Goal: Task Accomplishment & Management: Complete application form

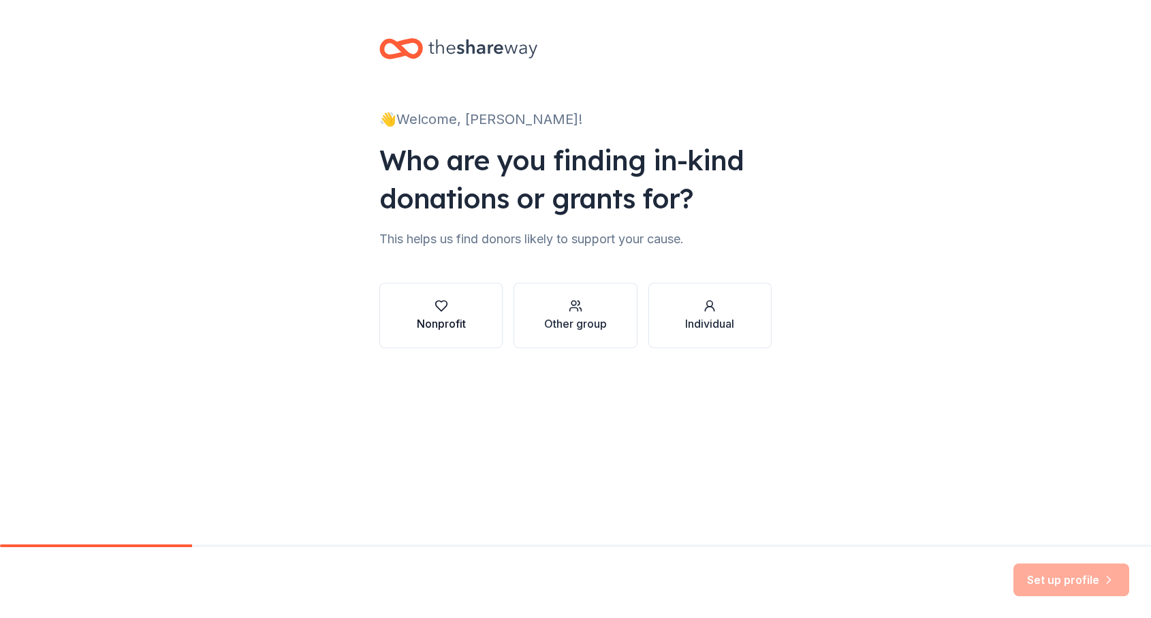
click at [460, 306] on div "button" at bounding box center [441, 306] width 49 height 14
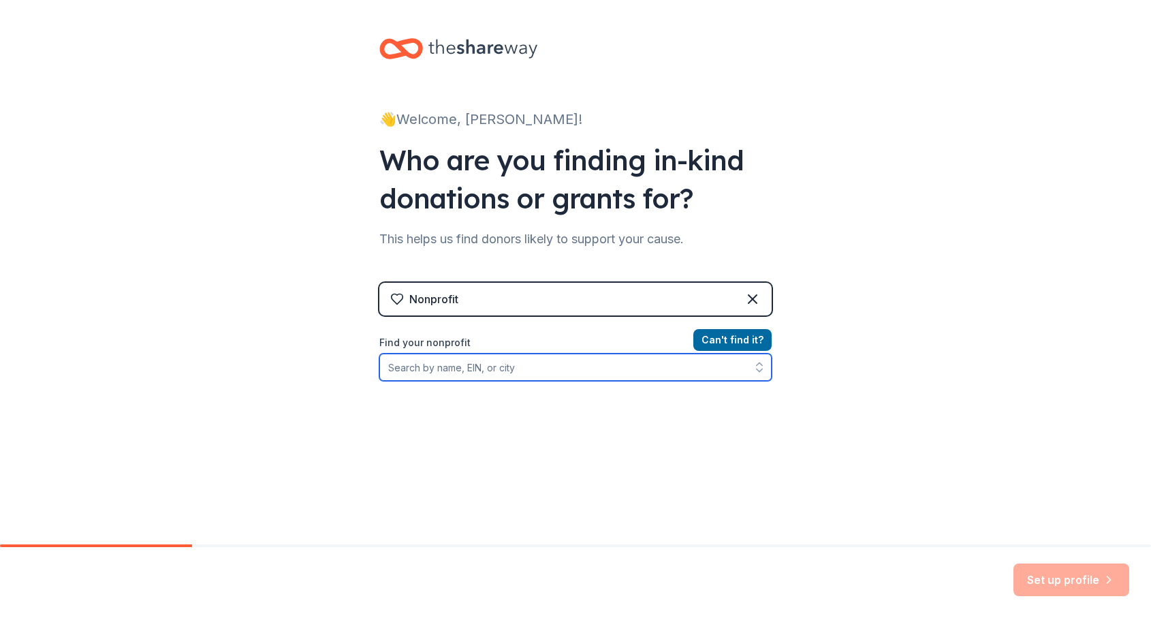
click at [522, 364] on input "Find your nonprofit" at bounding box center [575, 366] width 392 height 27
paste input "We have students from the three local high schools volunteering to help us run …"
drag, startPoint x: 737, startPoint y: 366, endPoint x: 280, endPoint y: 359, distance: 457.6
click at [280, 359] on div "👋 Welcome, [PERSON_NAME]! Who are you finding in-kind donations or grants for? …" at bounding box center [575, 291] width 1151 height 582
type input "ers."
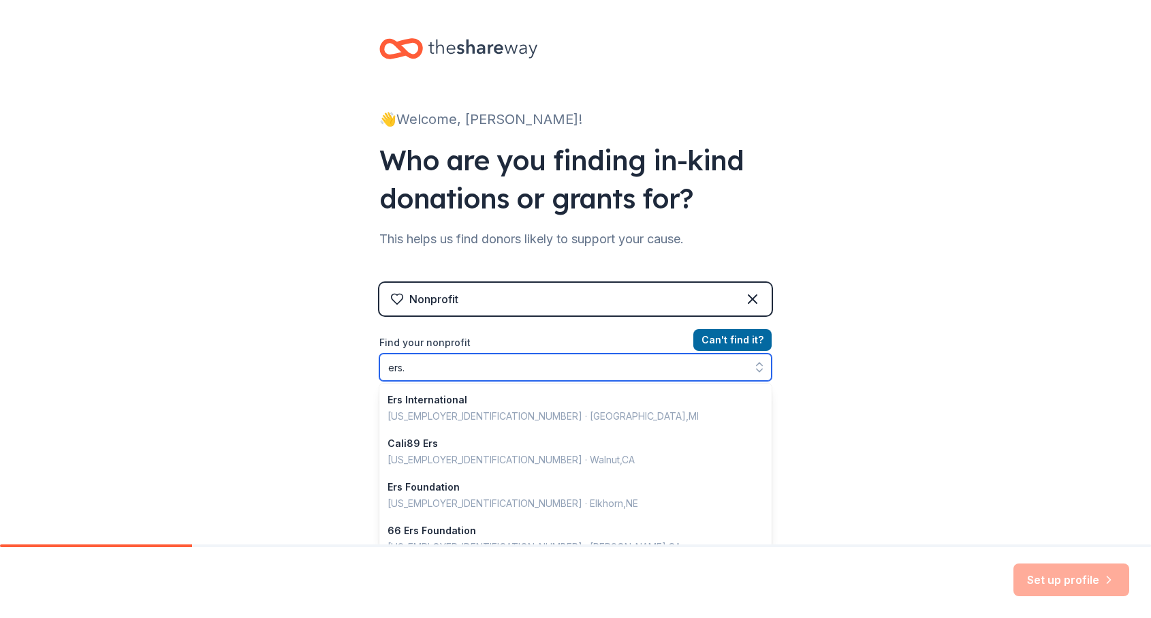
drag, startPoint x: 423, startPoint y: 370, endPoint x: 359, endPoint y: 356, distance: 65.6
click at [359, 356] on div "👋 Welcome, [PERSON_NAME]! Who are you finding in-kind donations or grants for? …" at bounding box center [575, 291] width 436 height 582
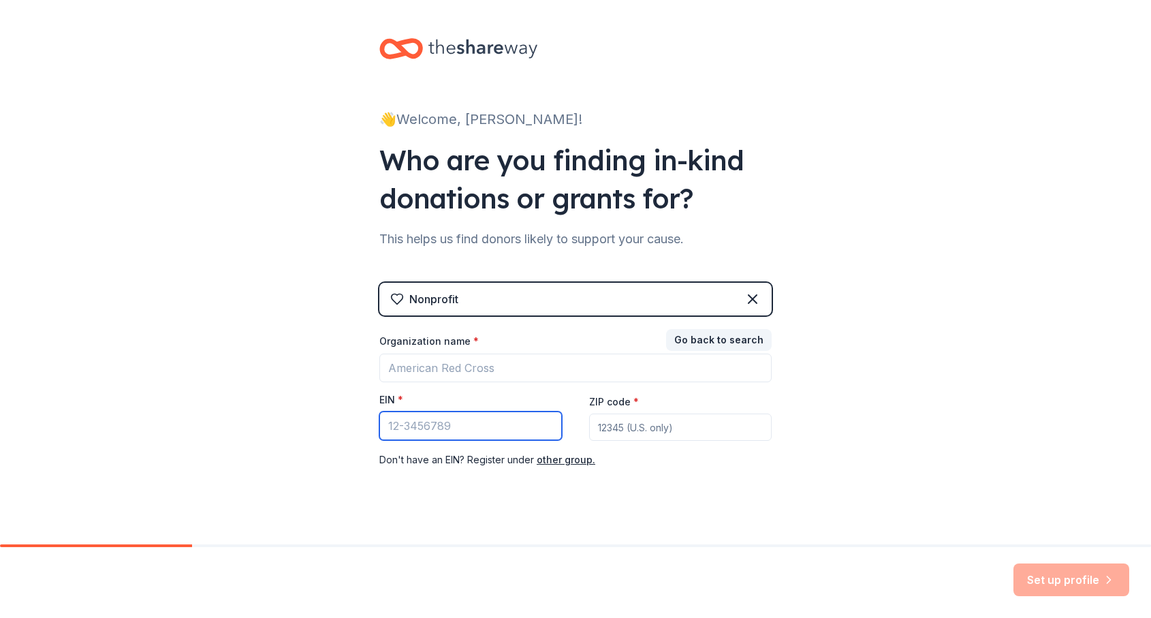
click at [434, 432] on input "EIN *" at bounding box center [470, 425] width 182 height 29
paste input "[US_EMPLOYER_IDENTIFICATION_NUMBER]"
type input "[US_EMPLOYER_IDENTIFICATION_NUMBER]"
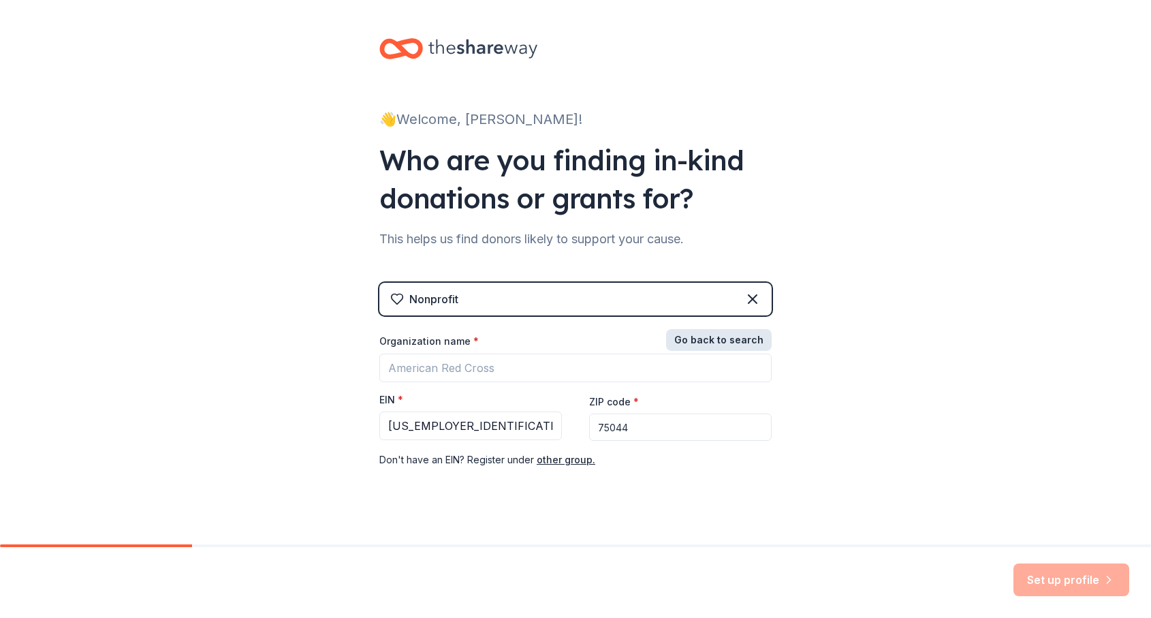
type input "75044"
click at [729, 343] on button "Go back to search" at bounding box center [719, 340] width 106 height 22
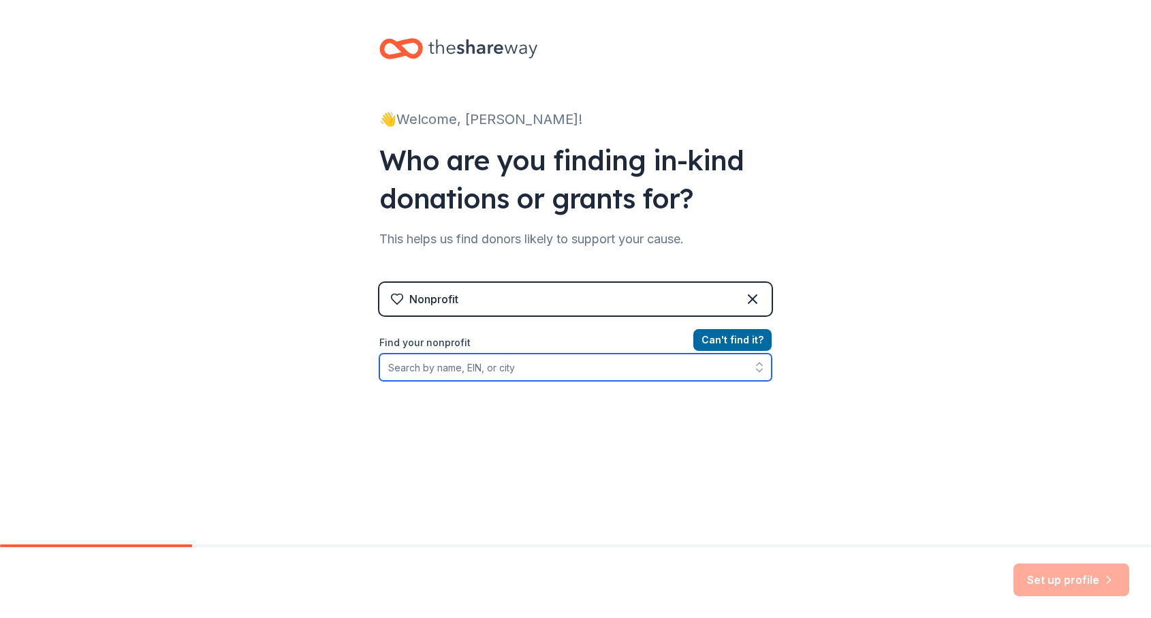
click at [648, 370] on input "Find your nonprofit" at bounding box center [575, 366] width 392 height 27
paste input "[US_EMPLOYER_IDENTIFICATION_NUMBER]"
type input "[US_EMPLOYER_IDENTIFICATION_NUMBER]"
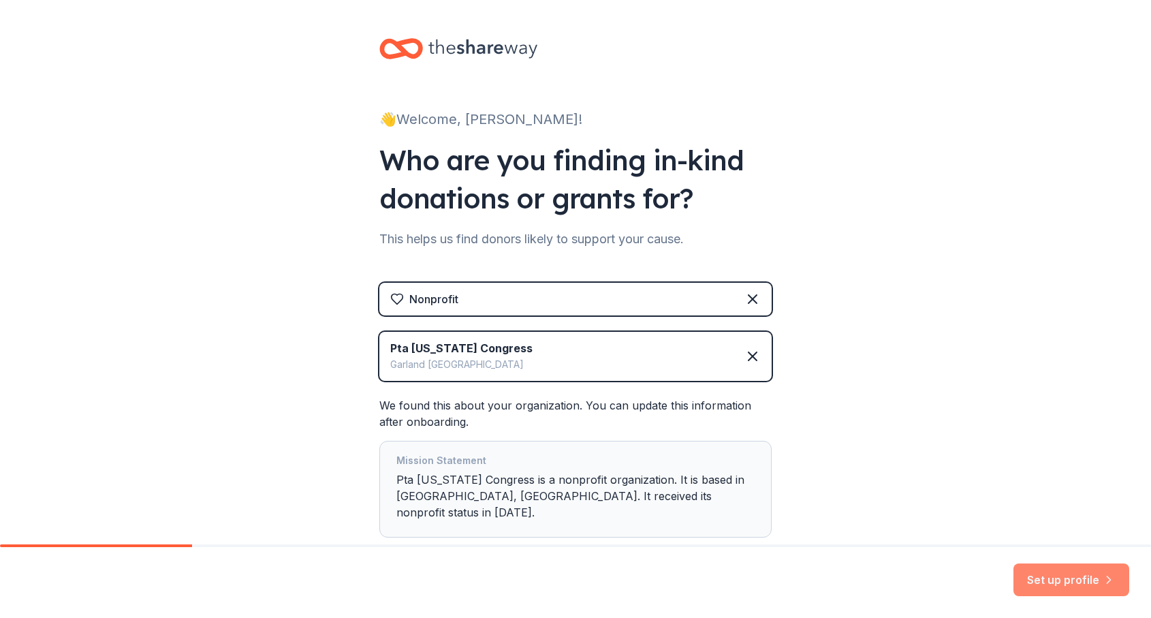
click at [1049, 577] on button "Set up profile" at bounding box center [1071, 579] width 116 height 33
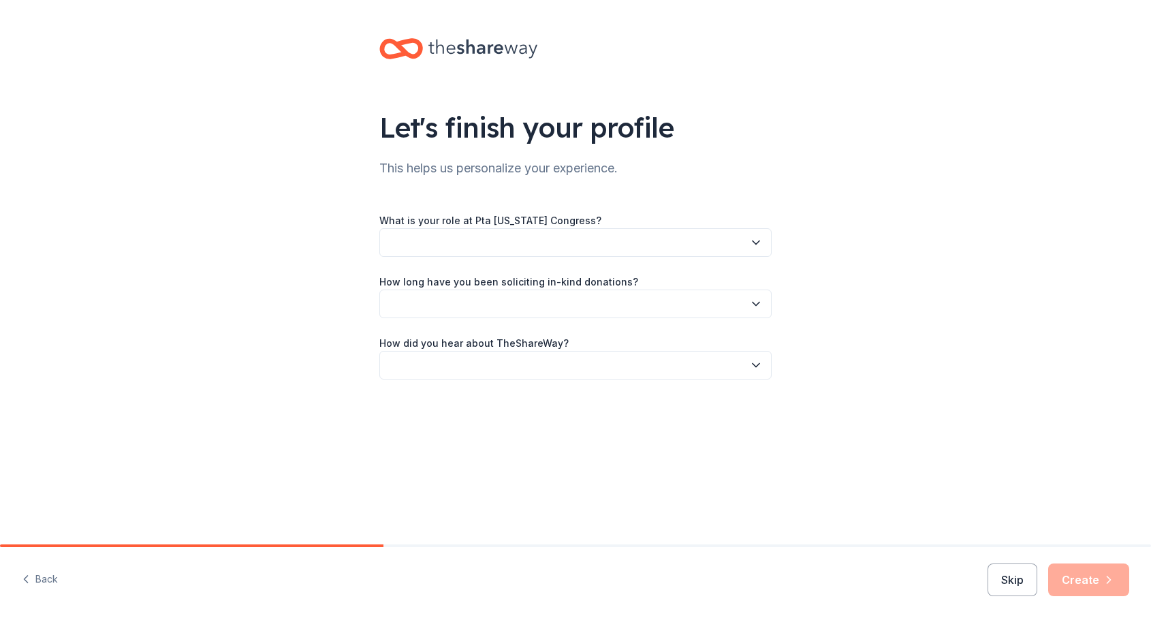
click at [755, 251] on button "button" at bounding box center [575, 242] width 392 height 29
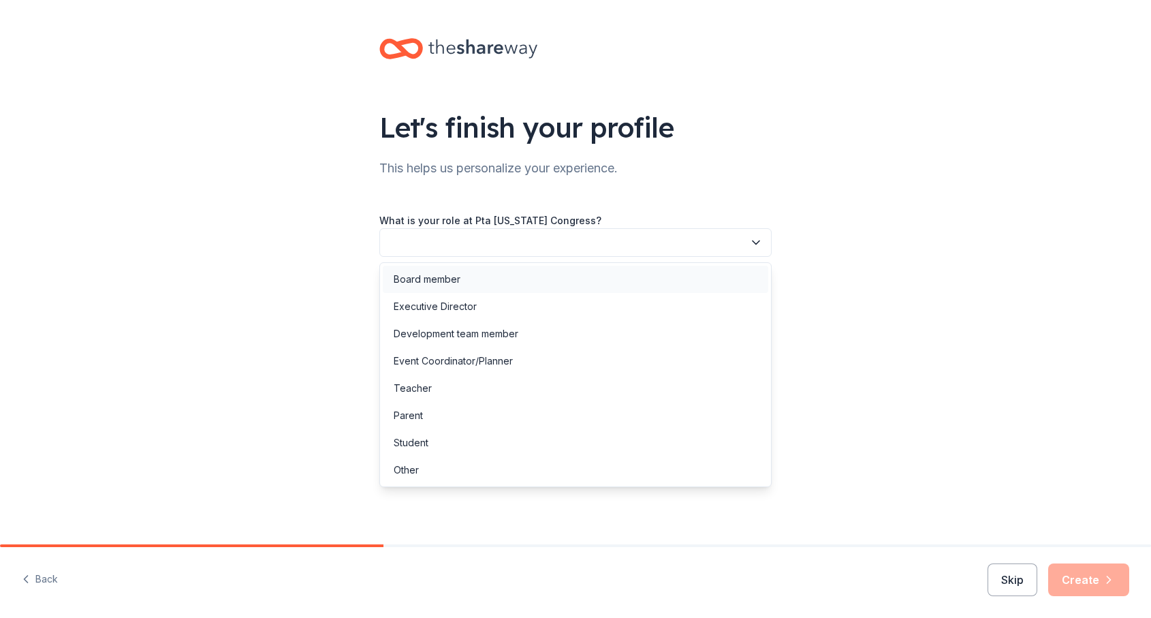
click at [737, 277] on div "Board member" at bounding box center [575, 279] width 385 height 27
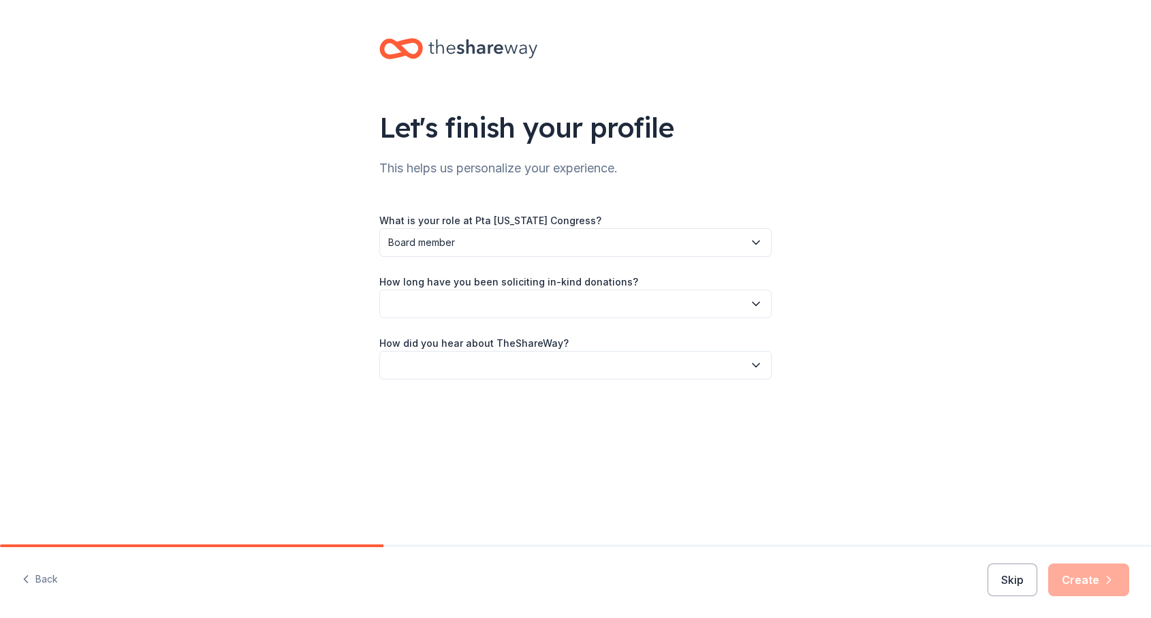
click at [739, 310] on button "button" at bounding box center [575, 303] width 392 height 29
click at [730, 339] on div "This is my first time!" at bounding box center [575, 340] width 385 height 27
click at [731, 370] on button "button" at bounding box center [575, 365] width 392 height 29
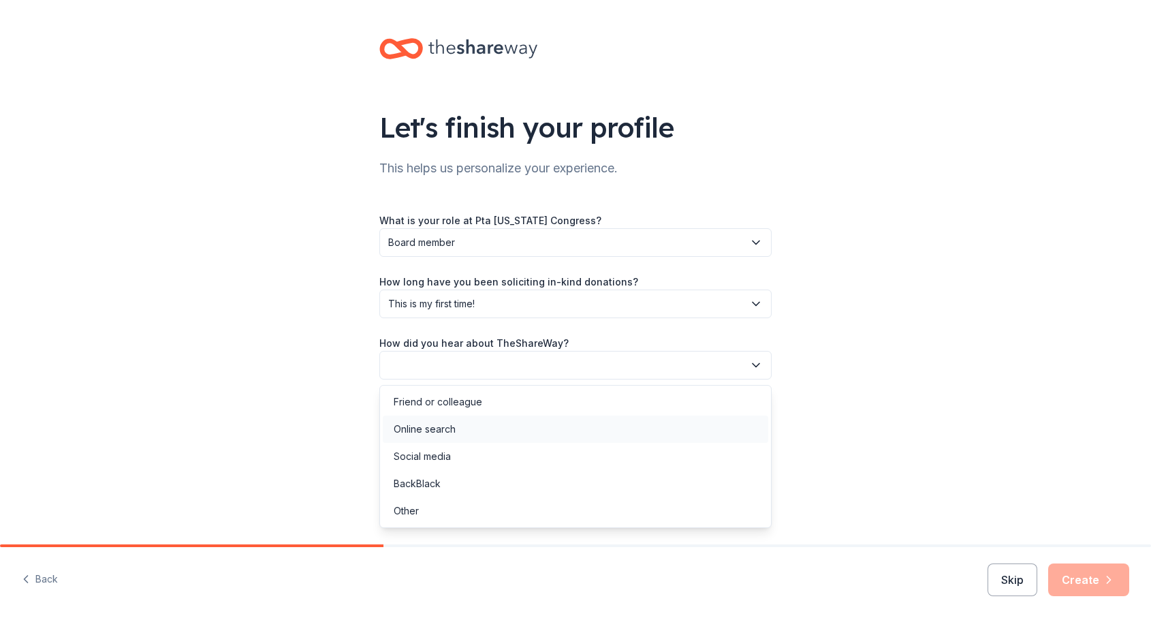
click at [708, 424] on div "Online search" at bounding box center [575, 428] width 385 height 27
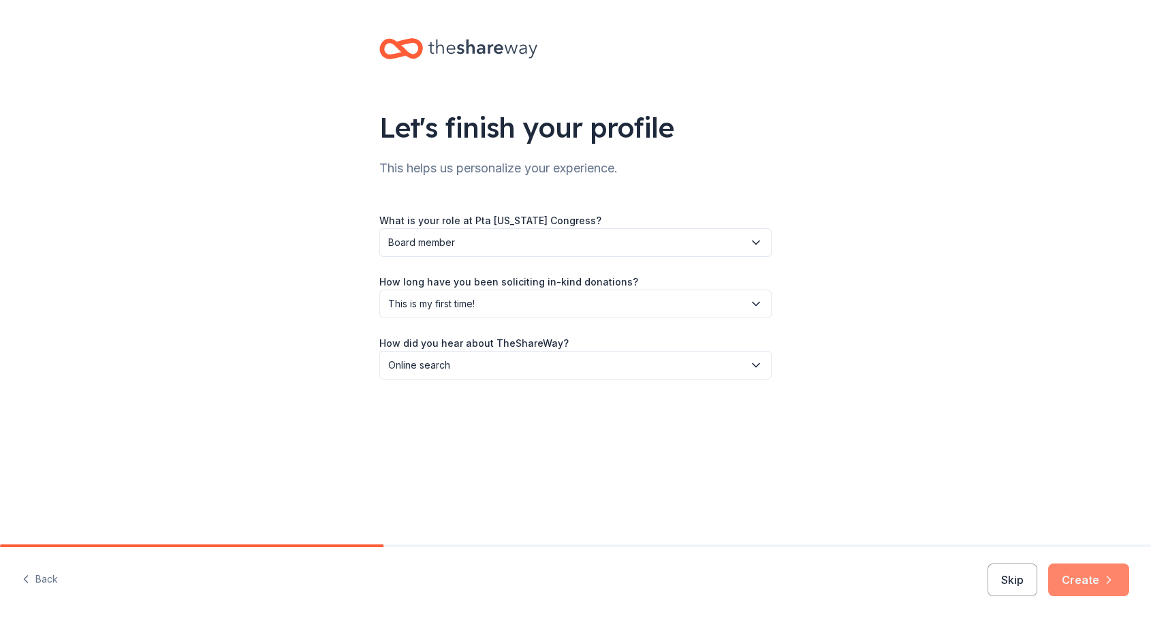
click at [1092, 579] on button "Create" at bounding box center [1088, 579] width 81 height 33
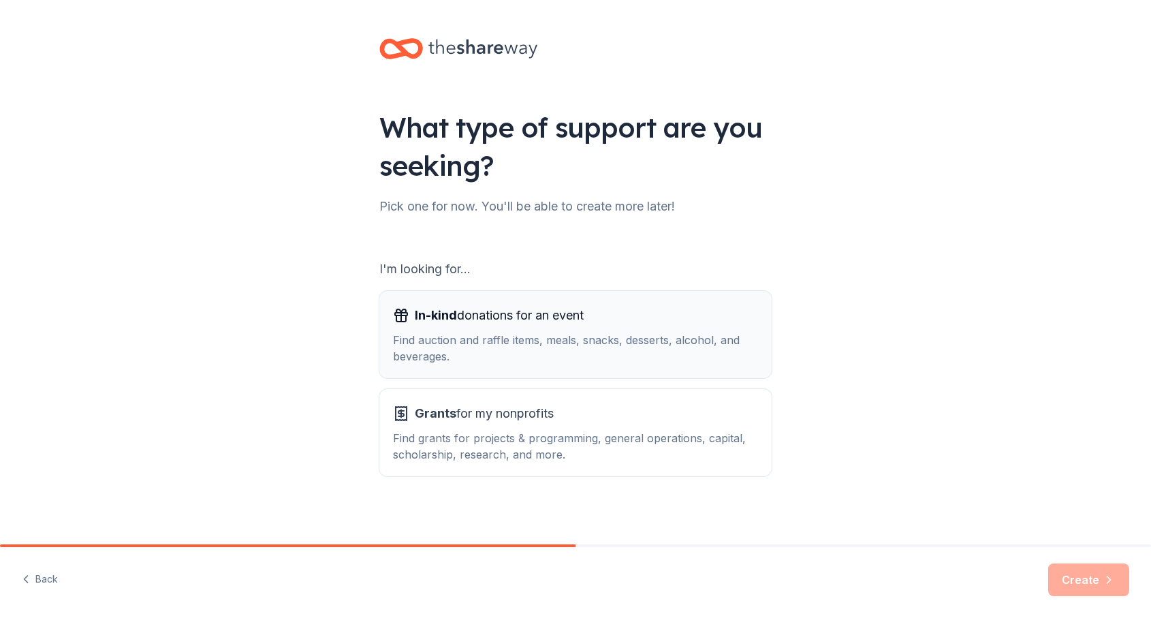
click at [735, 353] on div "Find auction and raffle items, meals, snacks, desserts, alcohol, and beverages." at bounding box center [575, 348] width 365 height 33
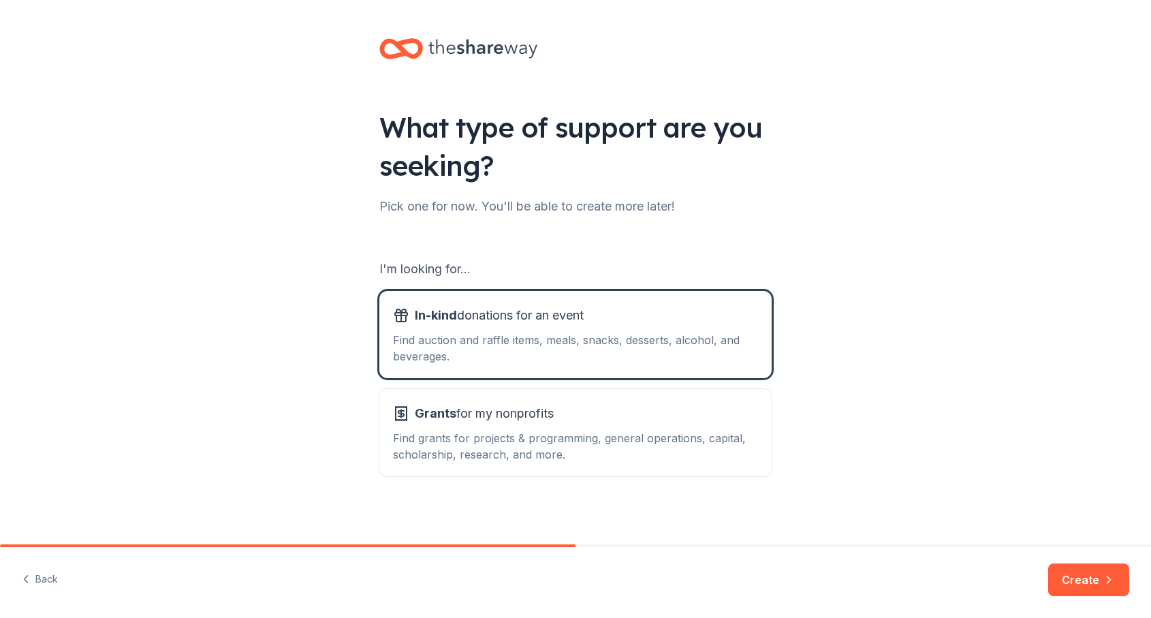
click at [1080, 600] on div "Back Create" at bounding box center [575, 582] width 1151 height 71
click at [1080, 583] on button "Create" at bounding box center [1088, 579] width 81 height 33
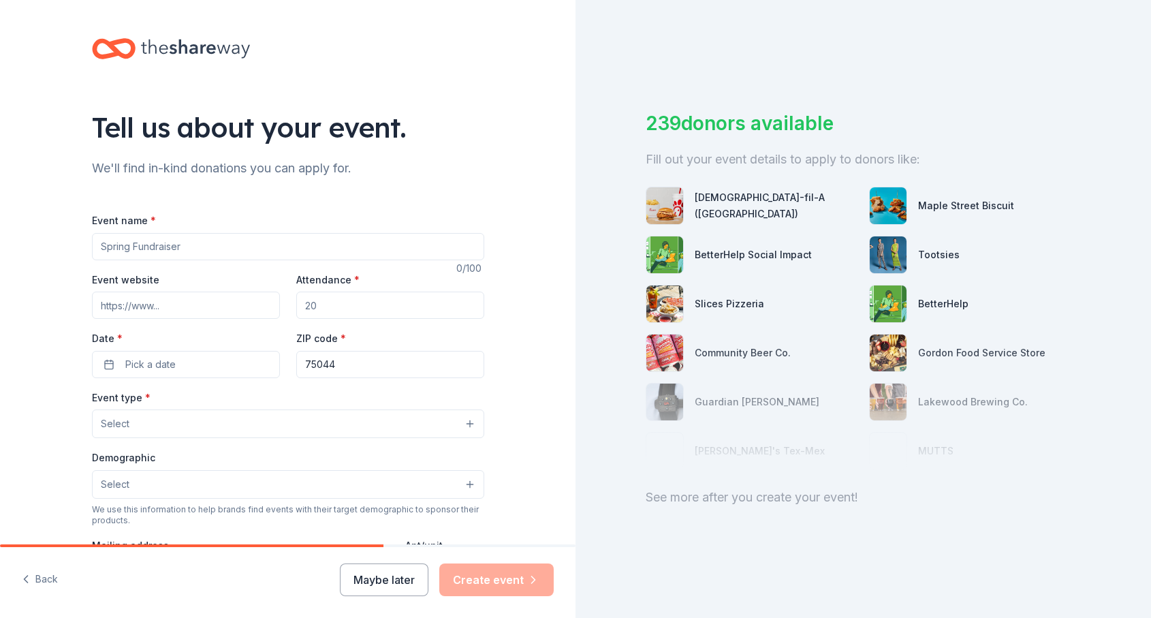
type input "a"
type input "Batty for Blaze Fall [DATE]"
type input "450"
click at [202, 374] on button "Pick a date" at bounding box center [186, 364] width 188 height 27
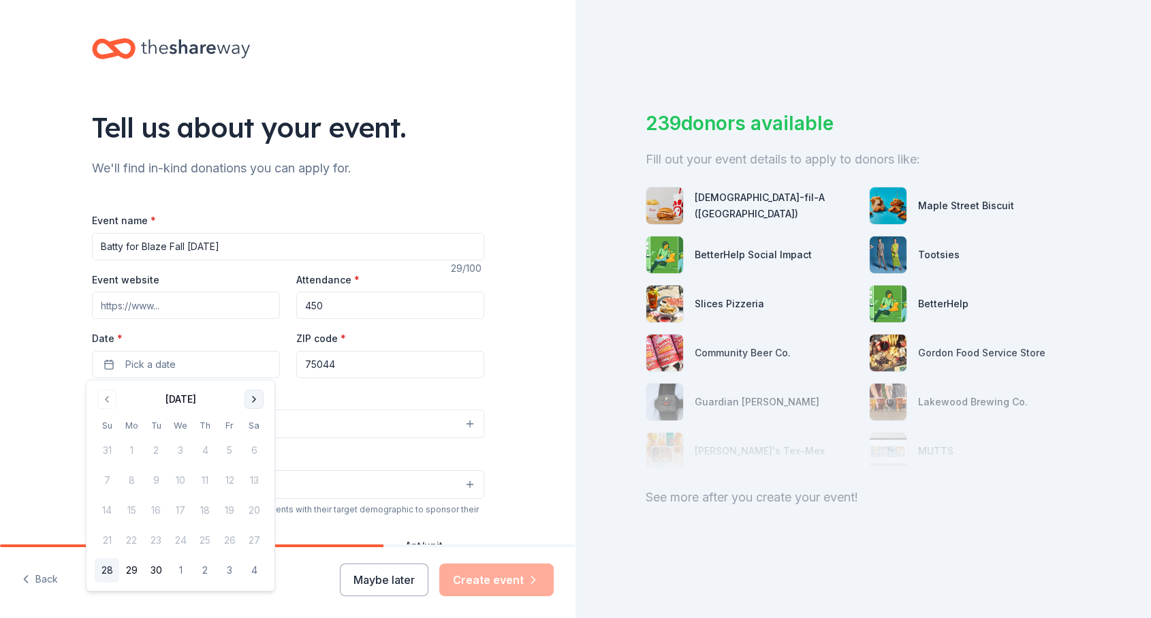
click at [255, 396] on button "Go to next month" at bounding box center [253, 398] width 19 height 19
click at [203, 541] on button "23" at bounding box center [205, 540] width 25 height 25
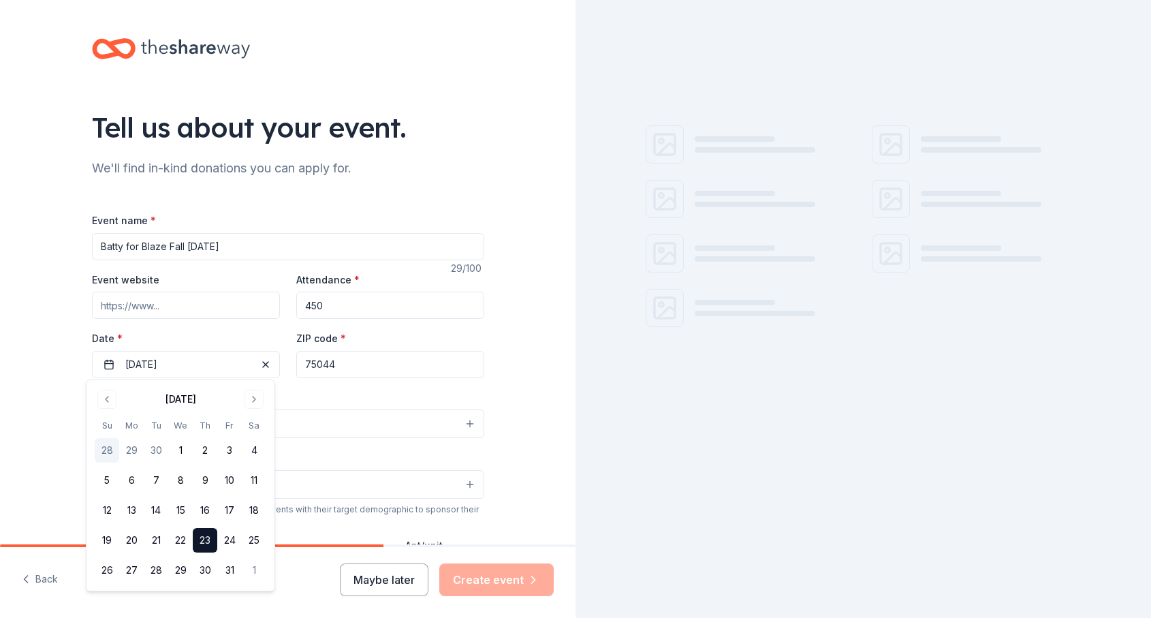
click at [364, 389] on div "Event type * Select" at bounding box center [288, 414] width 392 height 50
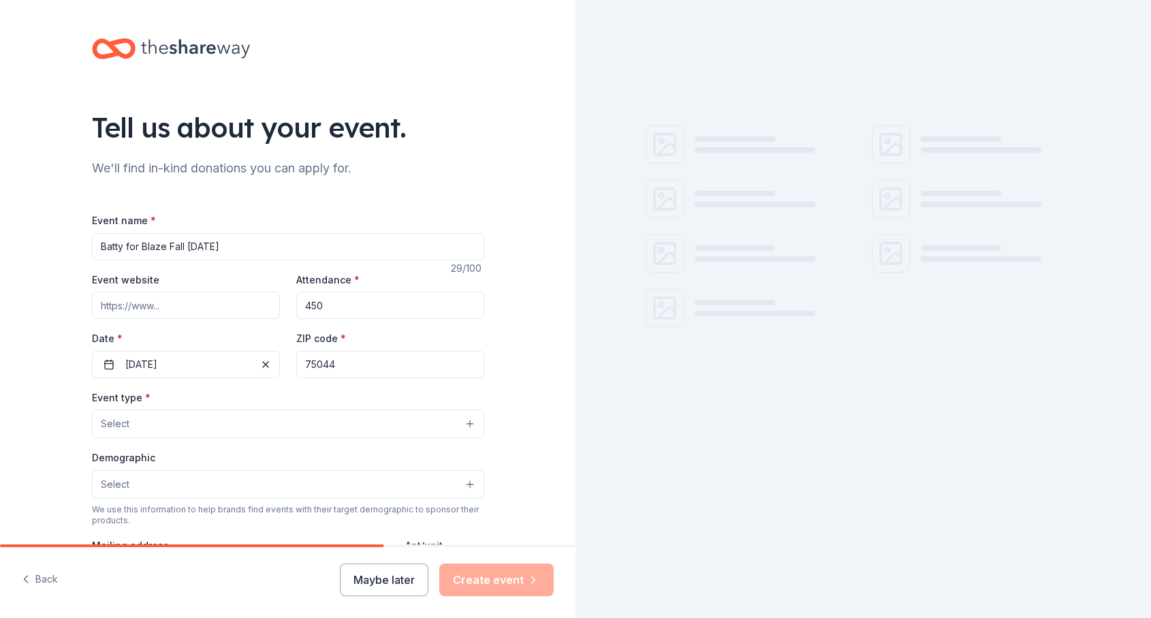
click at [362, 419] on button "Select" at bounding box center [288, 423] width 392 height 29
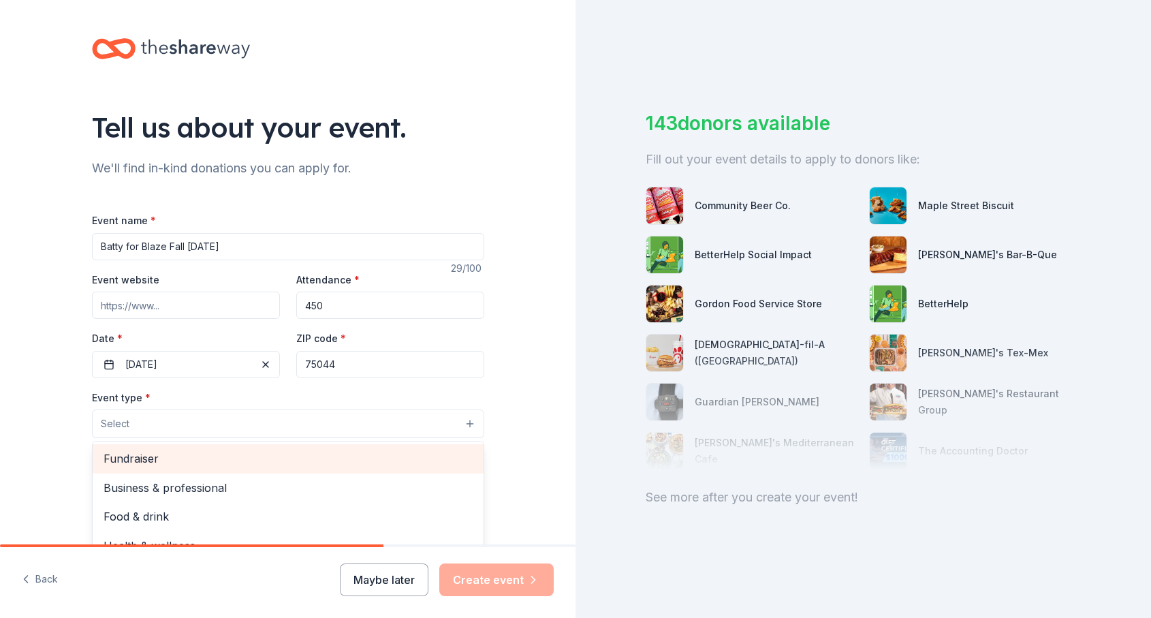
click at [348, 451] on span "Fundraiser" at bounding box center [287, 458] width 369 height 18
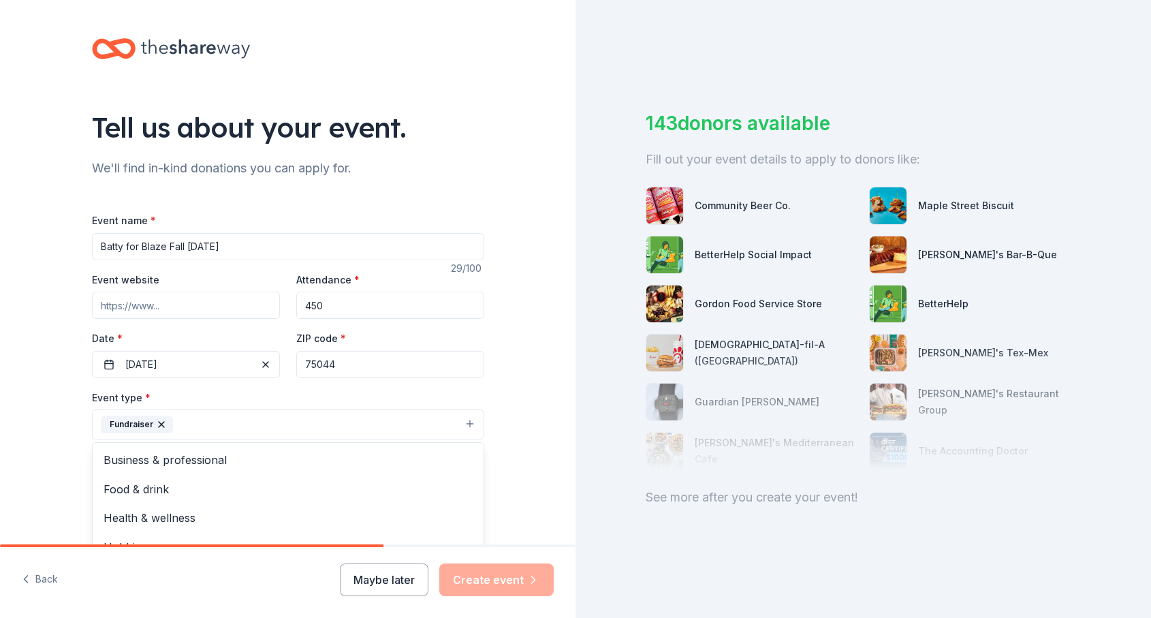
click at [518, 420] on div "Tell us about your event. We'll find in-kind donations you can apply for. Event…" at bounding box center [287, 454] width 575 height 908
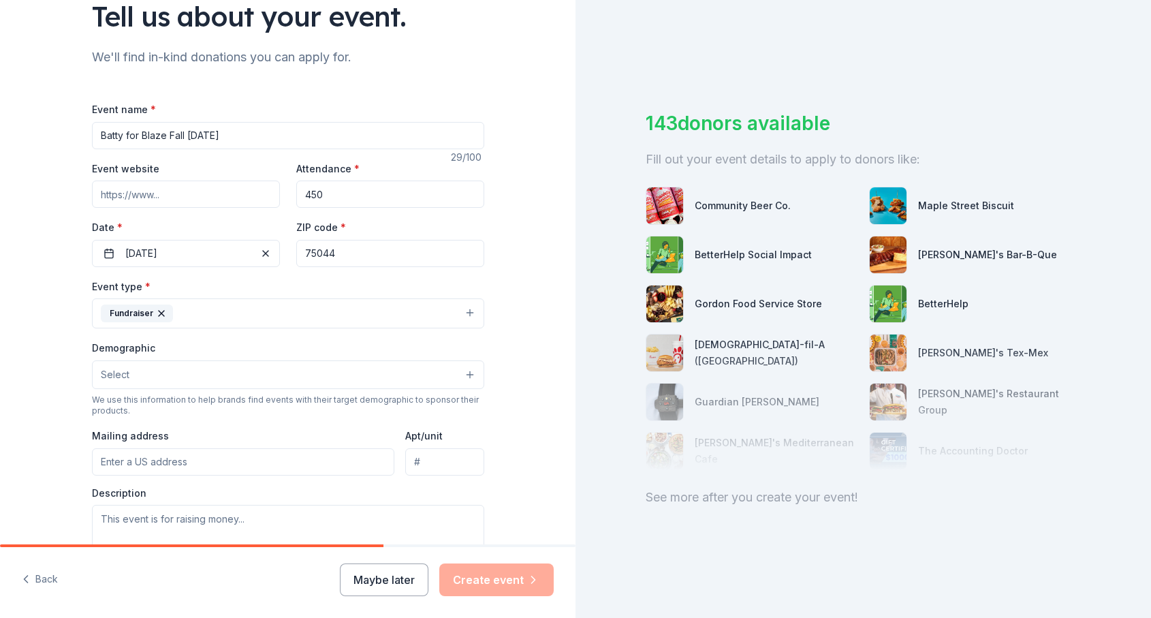
scroll to position [123, 0]
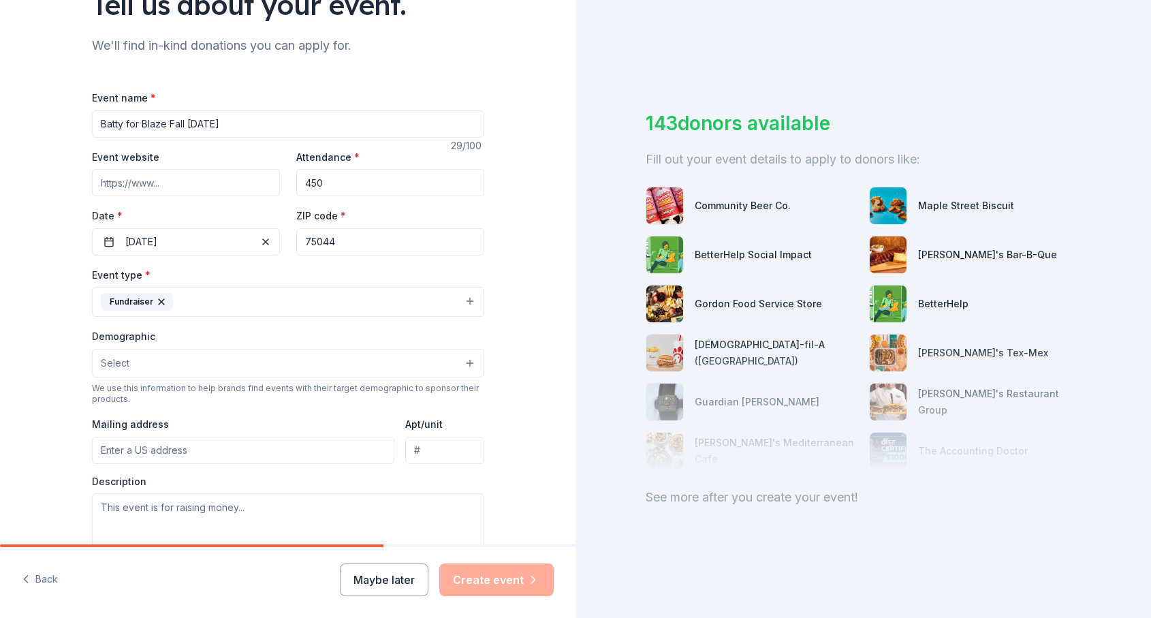
click at [468, 366] on button "Select" at bounding box center [288, 363] width 392 height 29
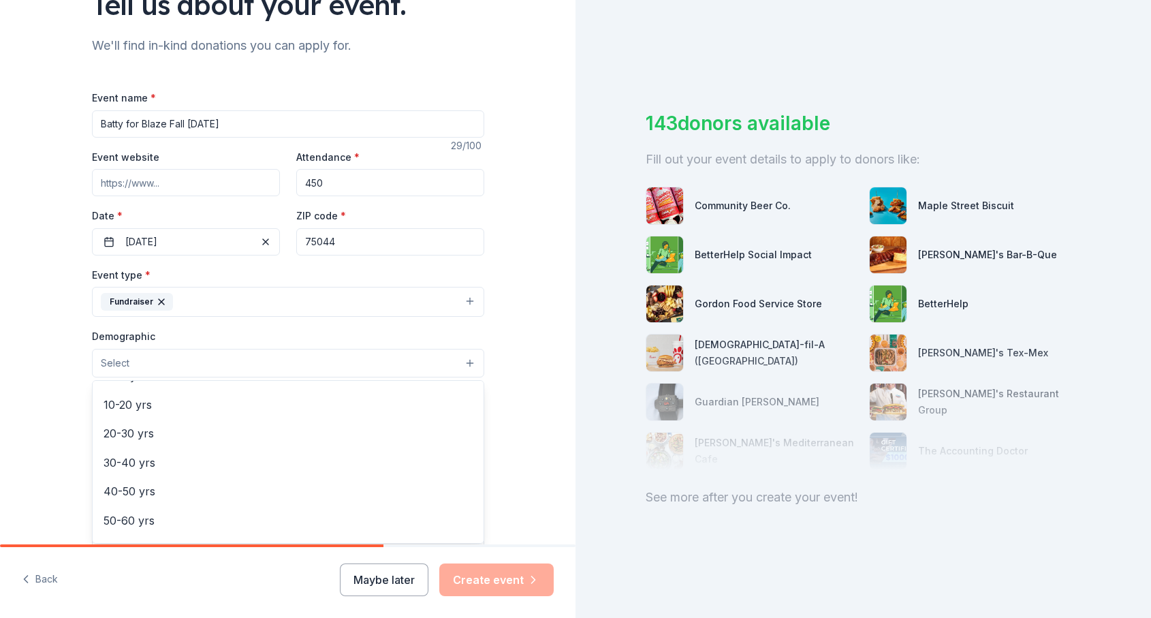
scroll to position [81, 0]
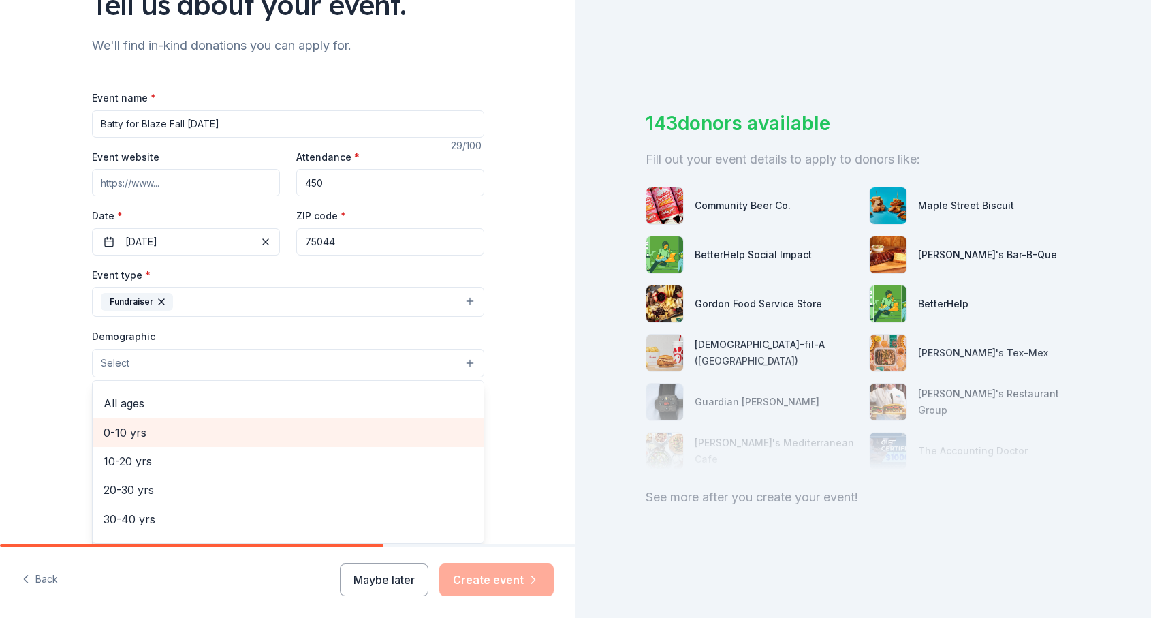
click at [434, 419] on div "0-10 yrs" at bounding box center [288, 432] width 391 height 29
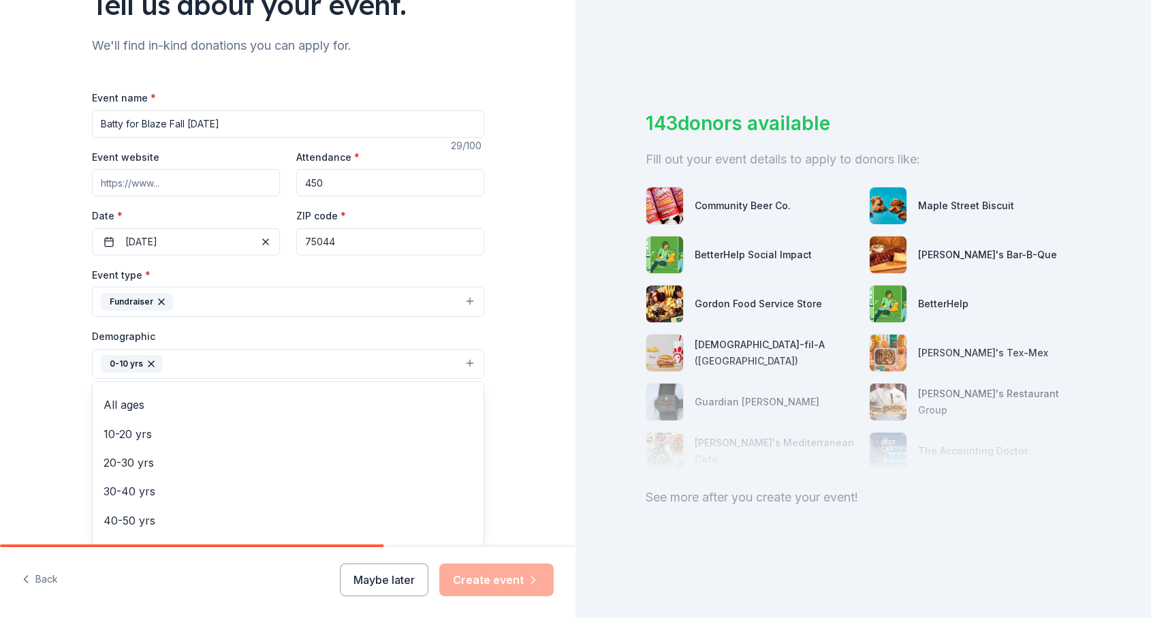
click at [539, 414] on div "Tell us about your event. We'll find in-kind donations you can apply for. Event…" at bounding box center [287, 331] width 575 height 909
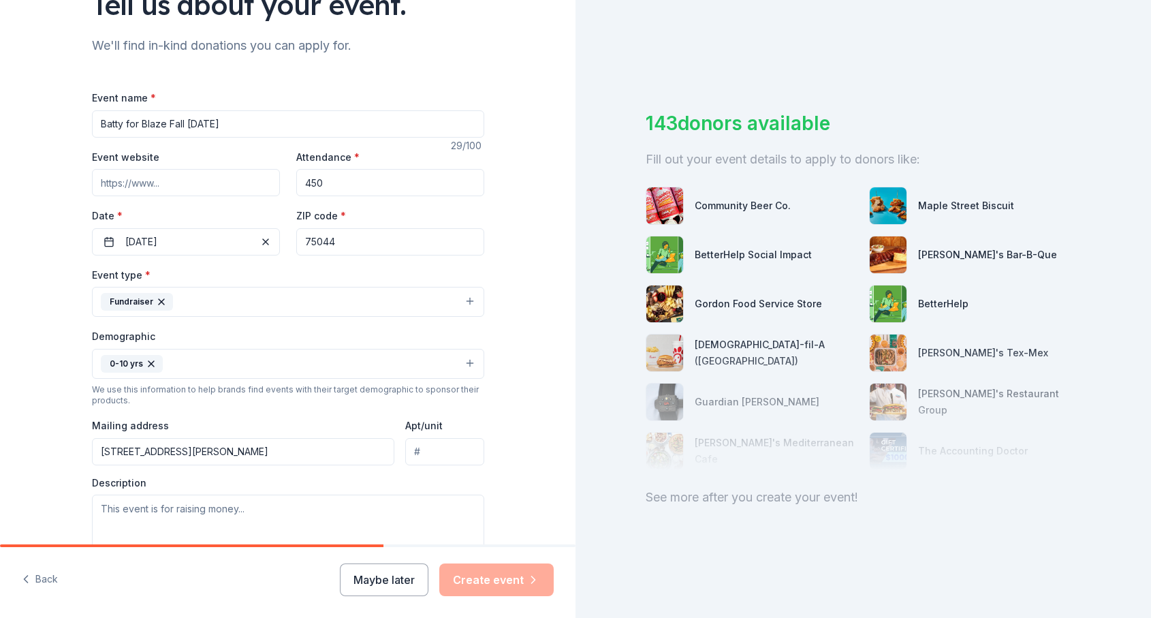
type input "[STREET_ADDRESS][PERSON_NAME]"
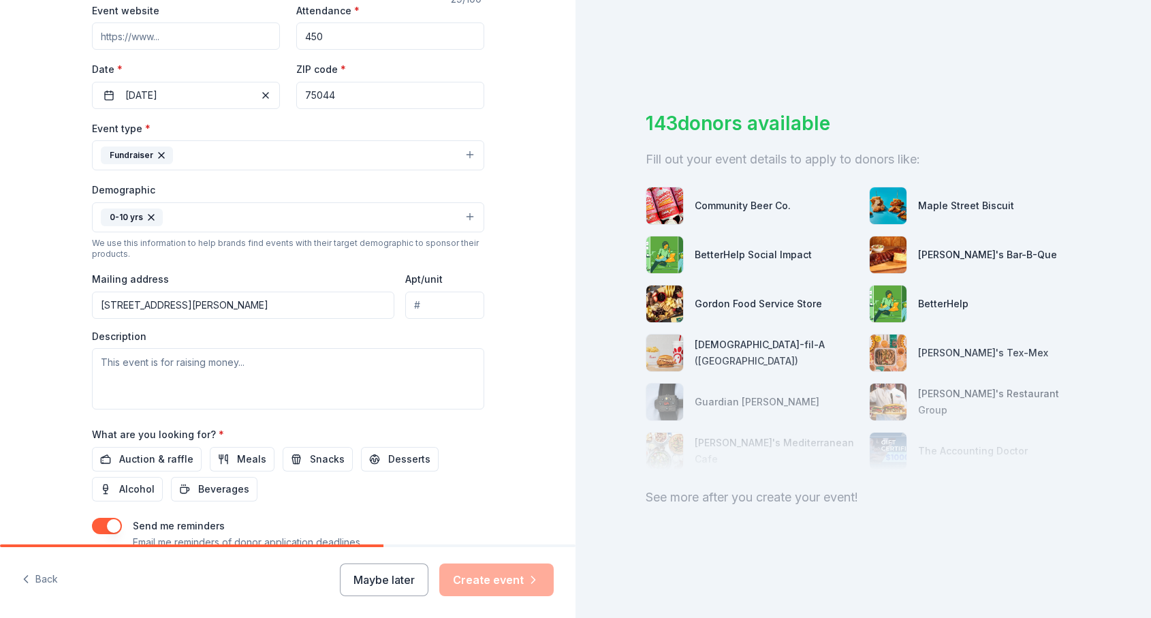
scroll to position [275, 0]
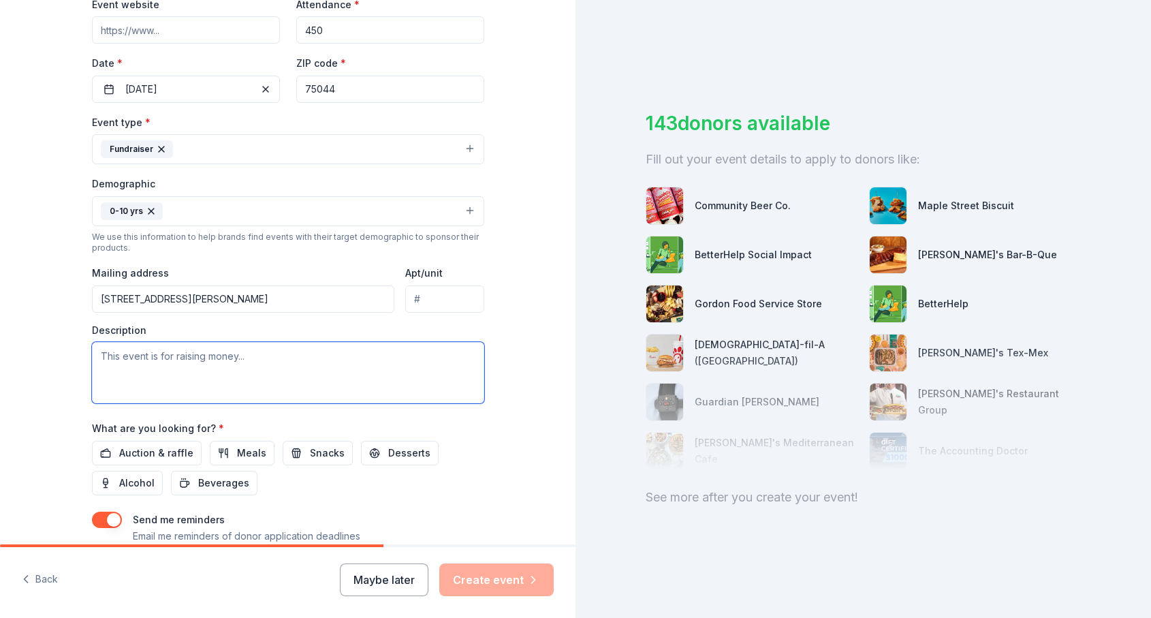
click at [325, 379] on textarea at bounding box center [288, 372] width 392 height 61
type textarea "Our title 1 elementary school. We will use the funds raised for school improvem…"
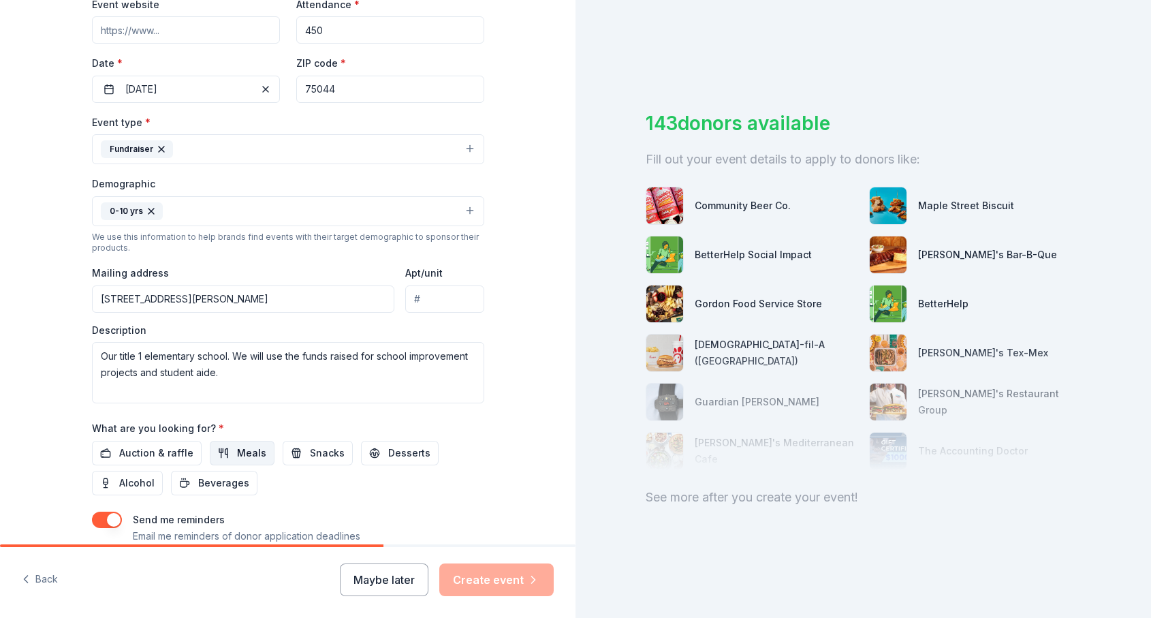
click at [237, 455] on span "Meals" at bounding box center [251, 453] width 29 height 16
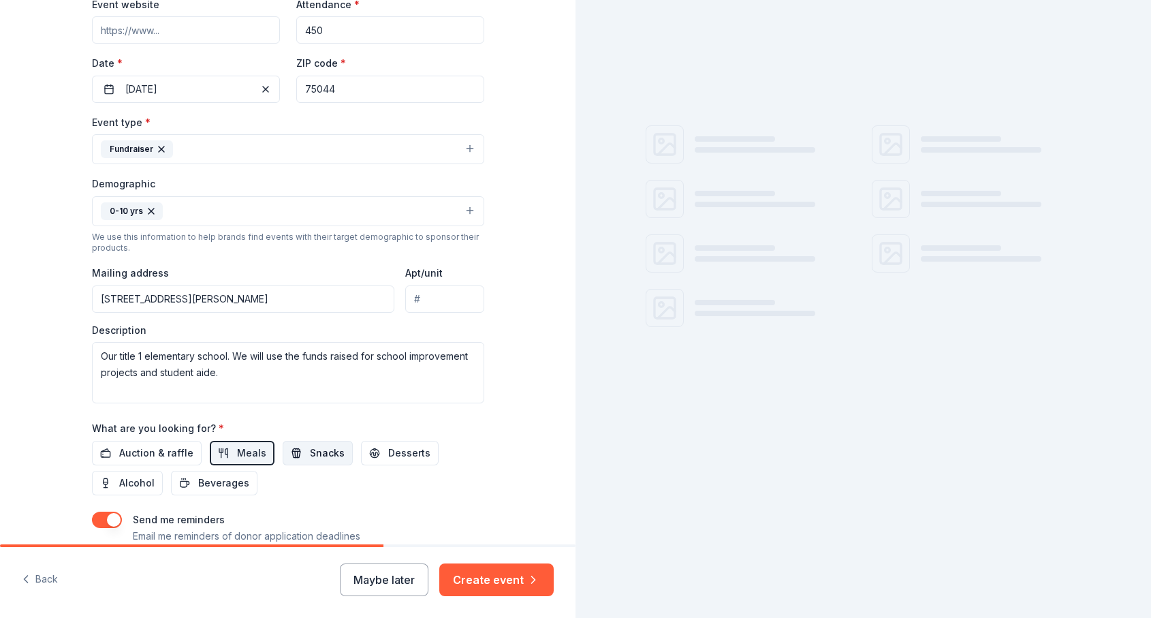
click at [290, 453] on button "Snacks" at bounding box center [318, 453] width 70 height 25
click at [380, 441] on button "Desserts" at bounding box center [400, 453] width 78 height 25
click at [227, 475] on span "Beverages" at bounding box center [223, 483] width 51 height 16
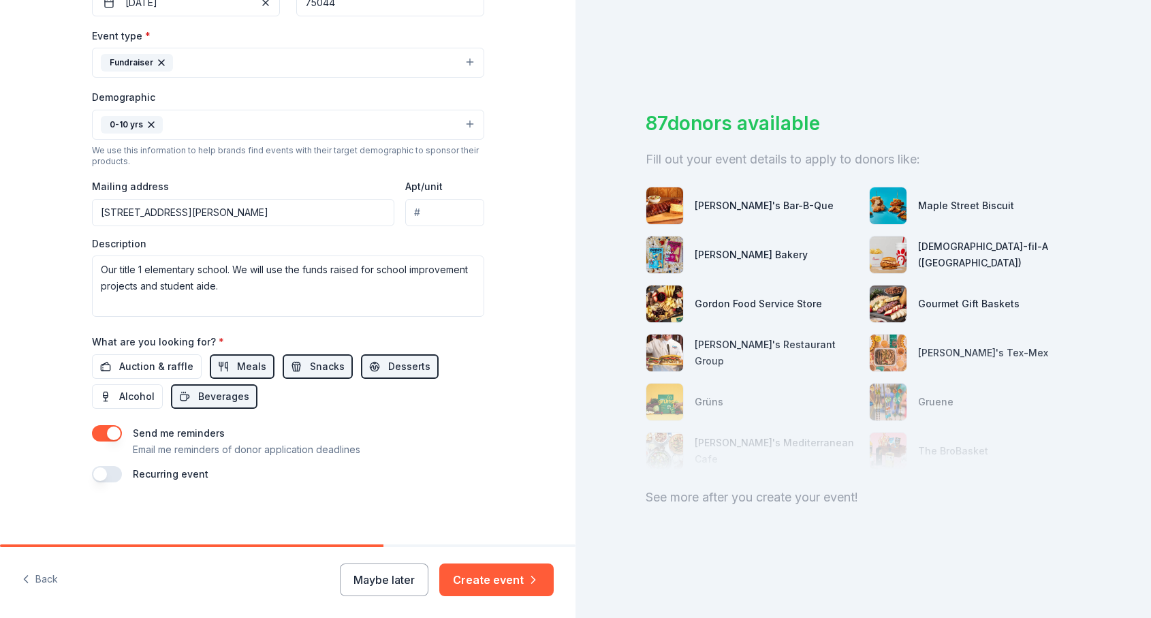
scroll to position [0, 0]
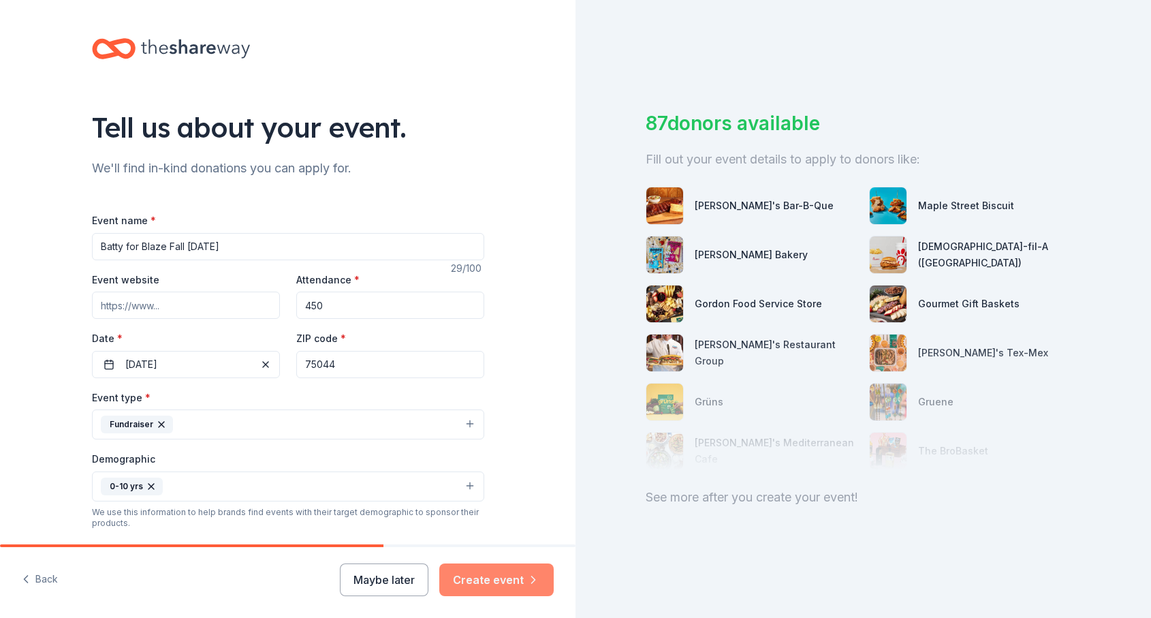
click at [506, 586] on button "Create event" at bounding box center [496, 579] width 114 height 33
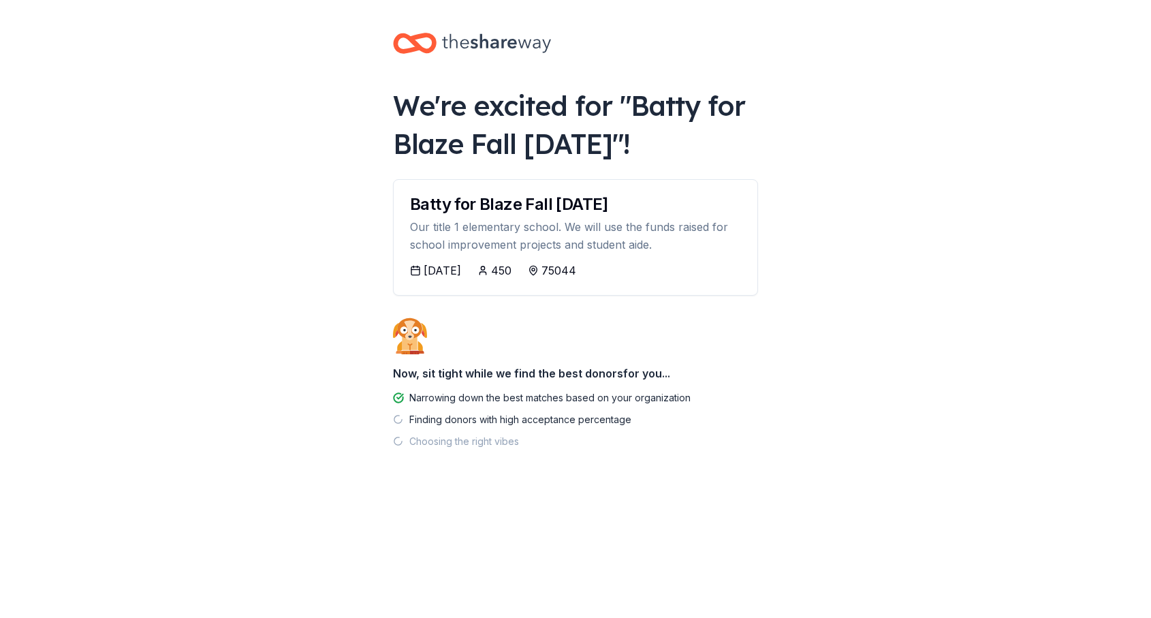
click at [448, 266] on div "[DATE]" at bounding box center [441, 270] width 37 height 16
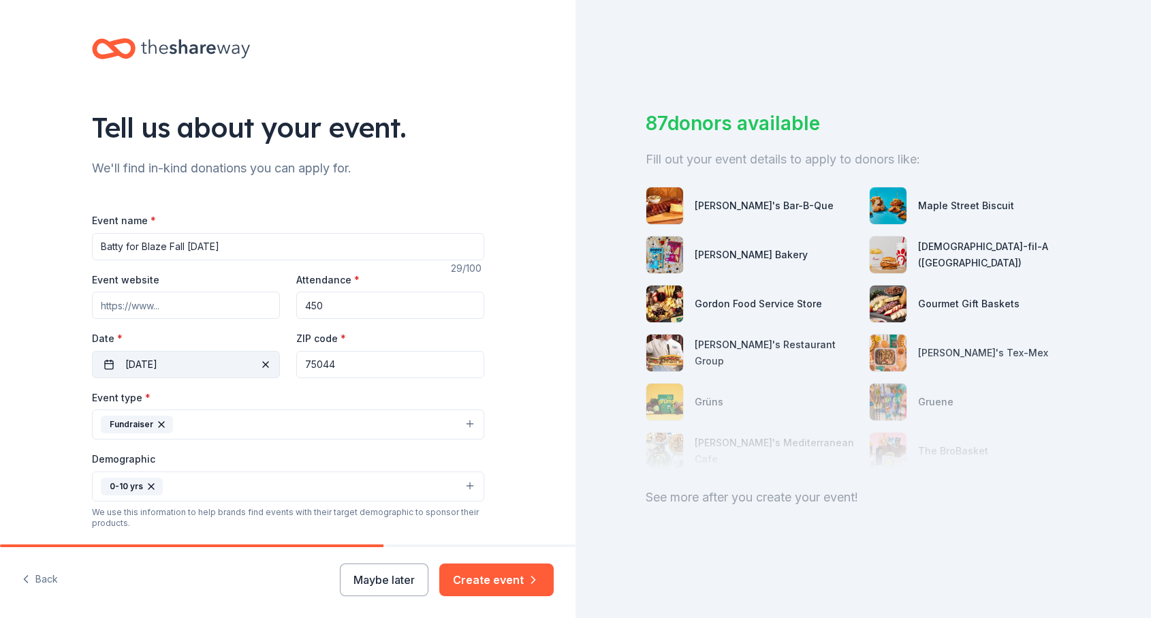
click at [200, 360] on button "[DATE]" at bounding box center [186, 364] width 188 height 27
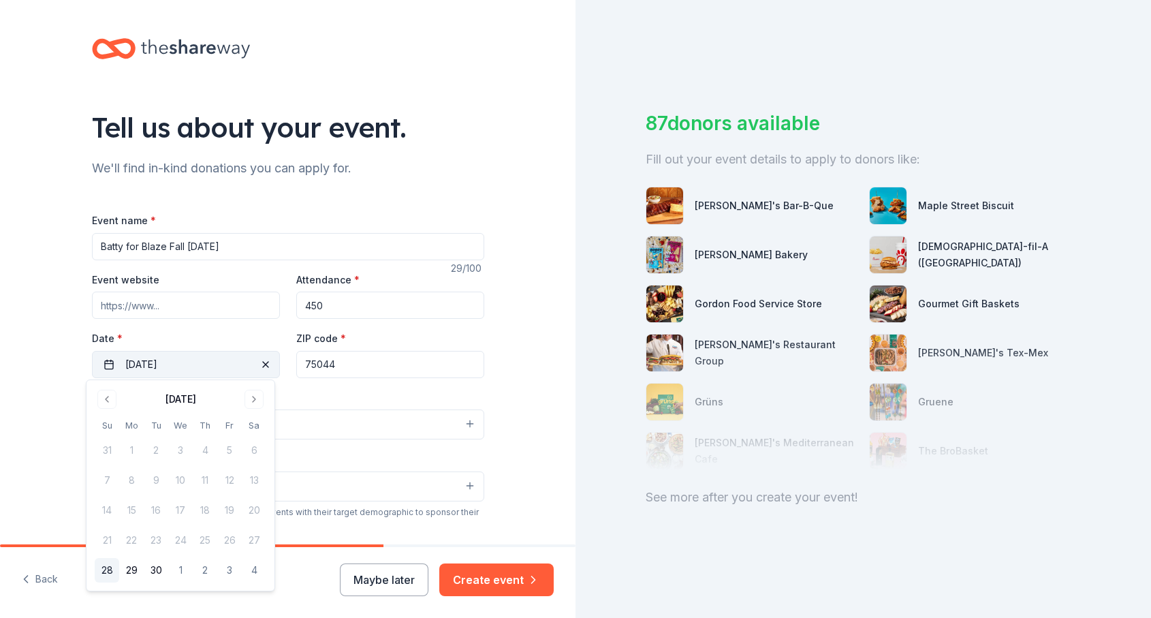
click at [200, 360] on button "[DATE]" at bounding box center [186, 364] width 188 height 27
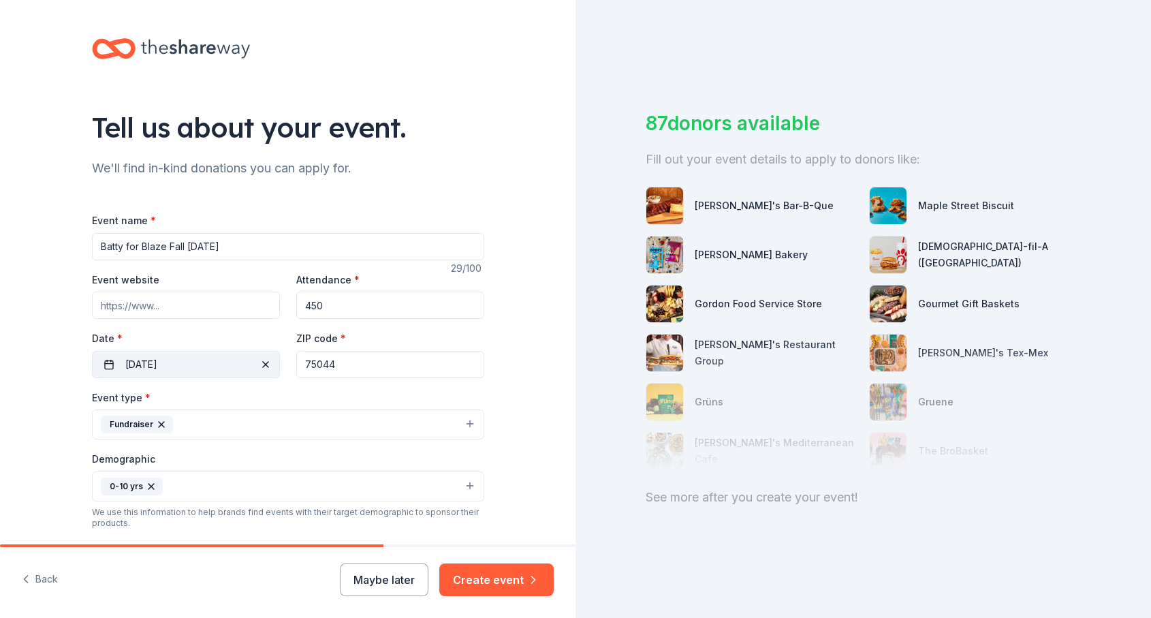
click at [200, 360] on button "[DATE]" at bounding box center [186, 364] width 188 height 27
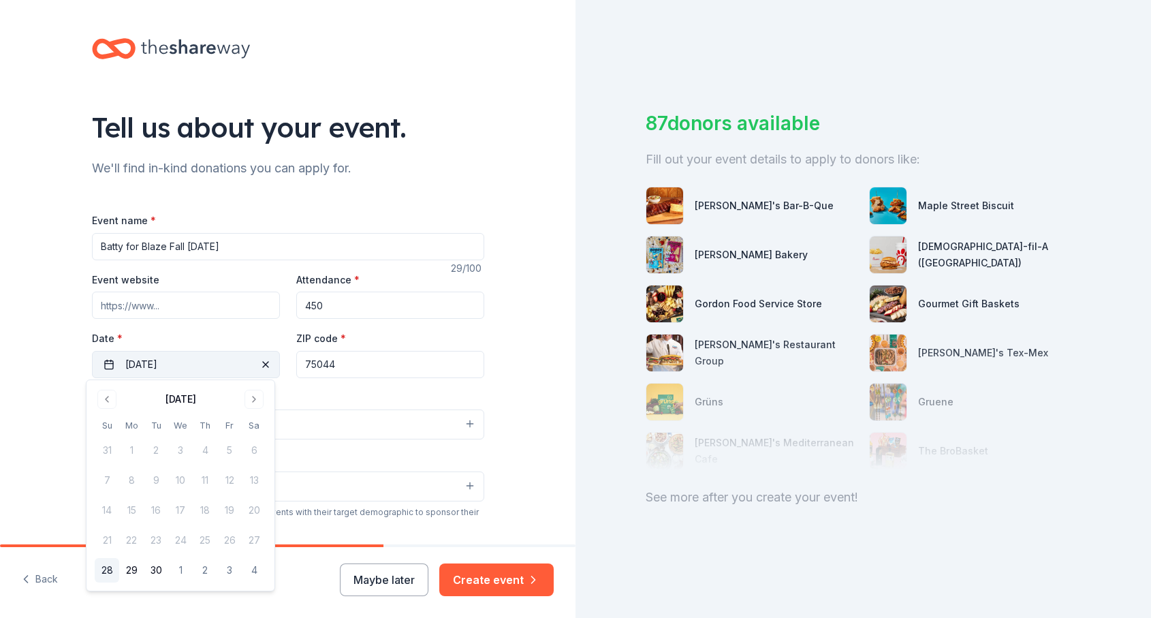
click at [200, 360] on button "[DATE]" at bounding box center [186, 364] width 188 height 27
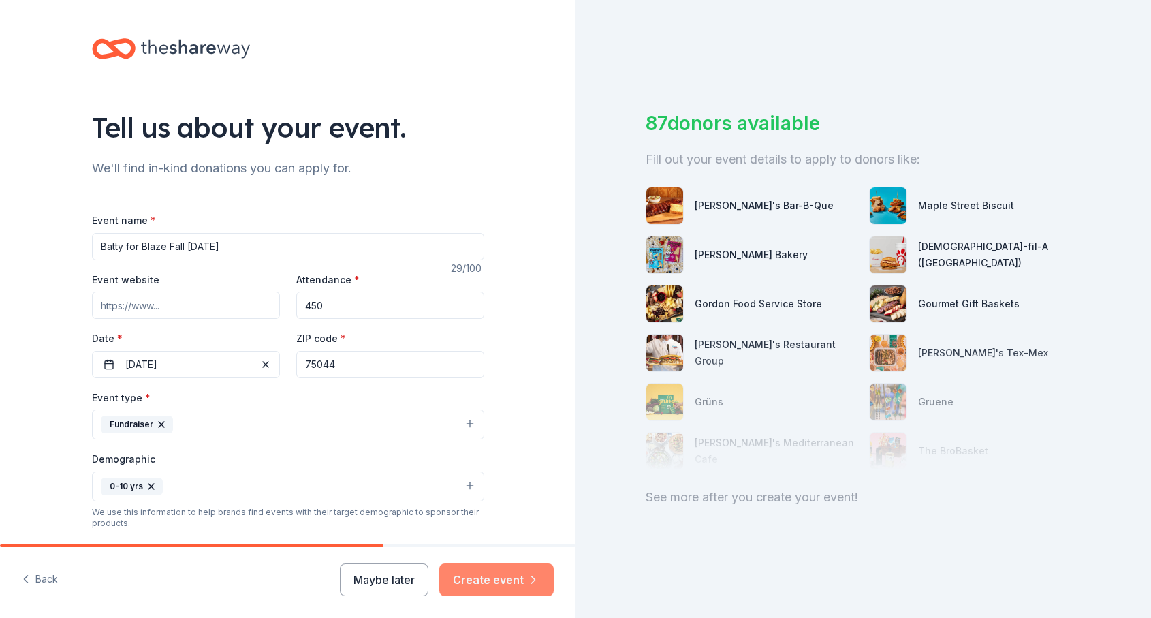
click at [502, 594] on button "Create event" at bounding box center [496, 579] width 114 height 33
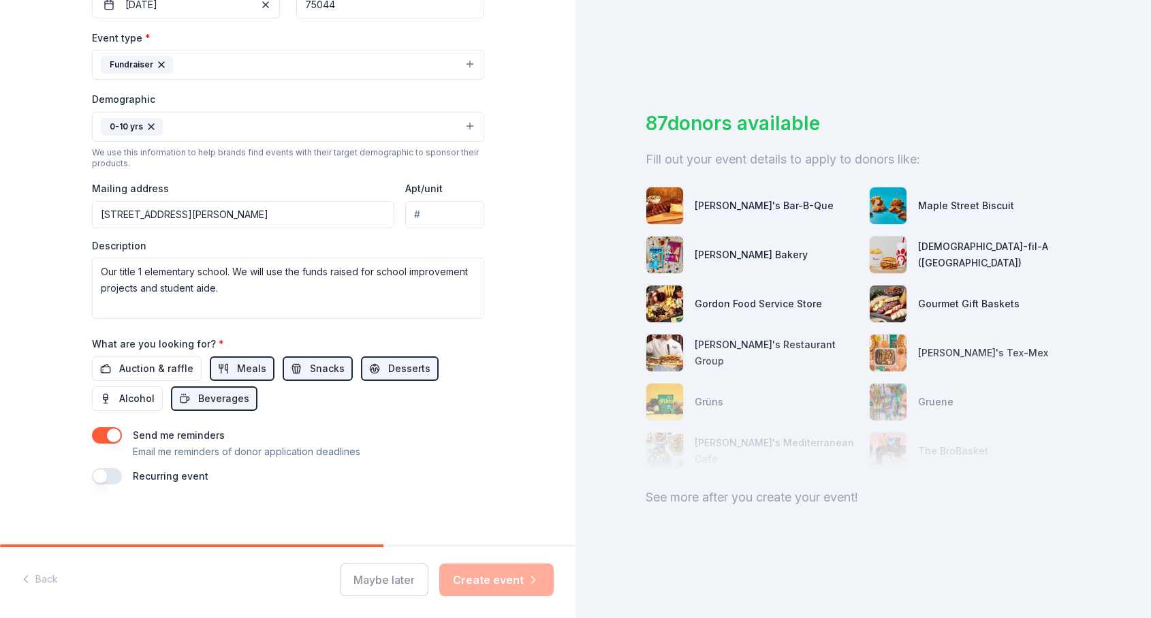
scroll to position [362, 0]
click at [524, 577] on div "Maybe later Create event" at bounding box center [447, 579] width 214 height 33
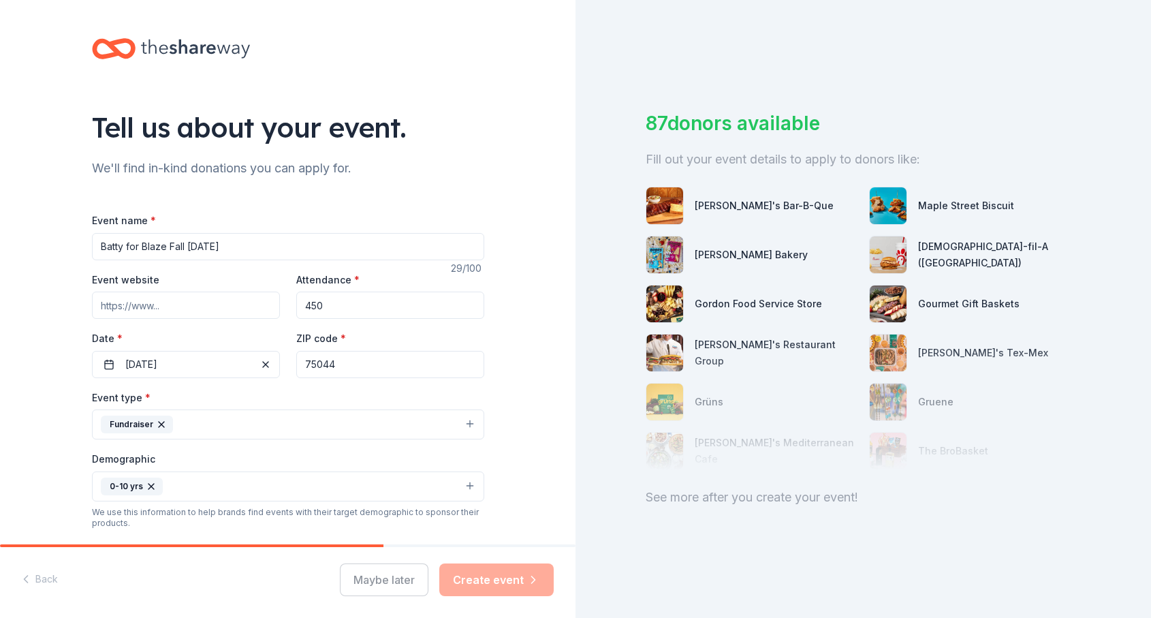
click at [460, 466] on div "Demographic 0-10 yrs" at bounding box center [288, 475] width 392 height 51
click at [430, 441] on div "Event type * Fundraiser Demographic 0-10 yrs We use this information to help br…" at bounding box center [288, 533] width 392 height 289
click at [423, 428] on button "Fundraiser" at bounding box center [288, 424] width 392 height 30
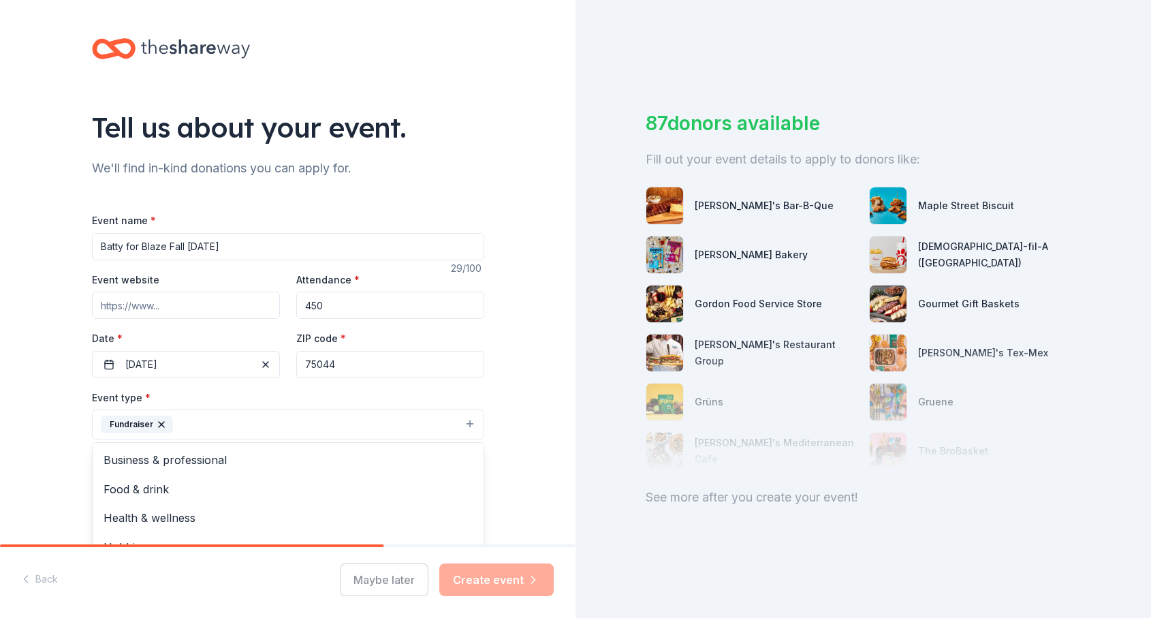
click at [423, 428] on button "Fundraiser" at bounding box center [288, 424] width 392 height 30
click at [504, 575] on div "Maybe later Create event" at bounding box center [447, 579] width 214 height 33
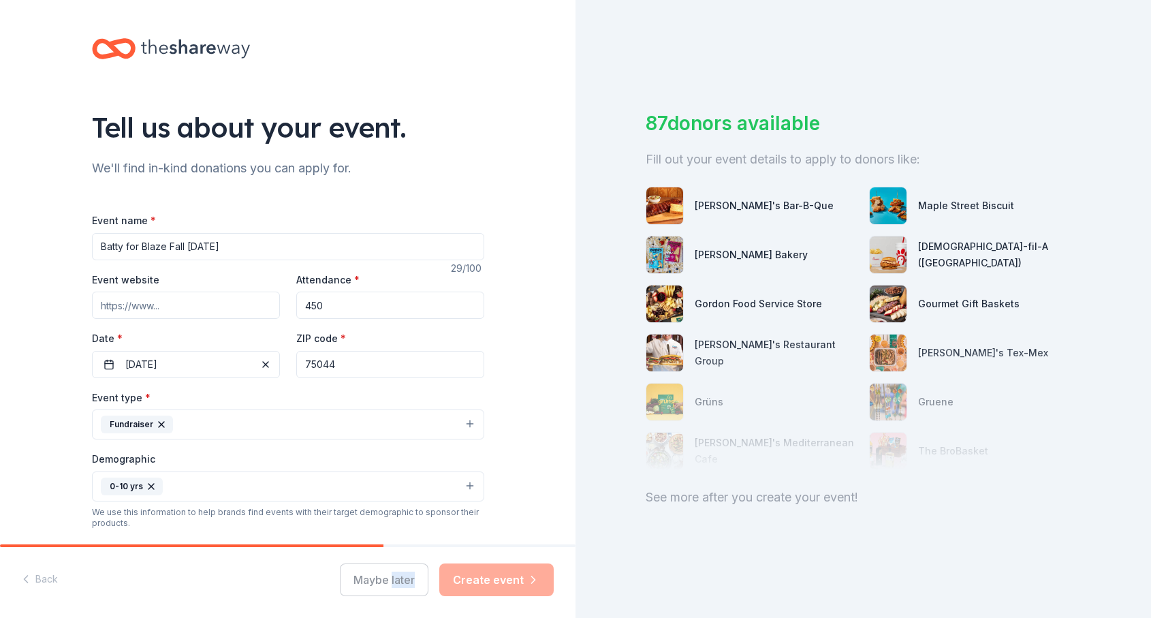
click at [504, 575] on div "Maybe later Create event" at bounding box center [447, 579] width 214 height 33
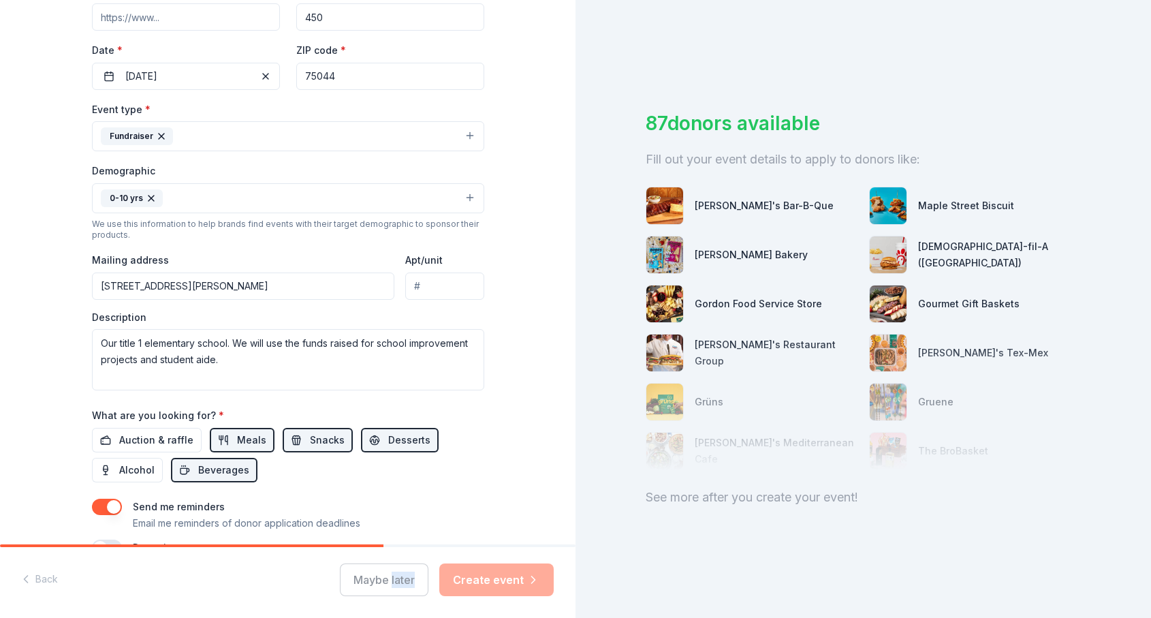
scroll to position [362, 0]
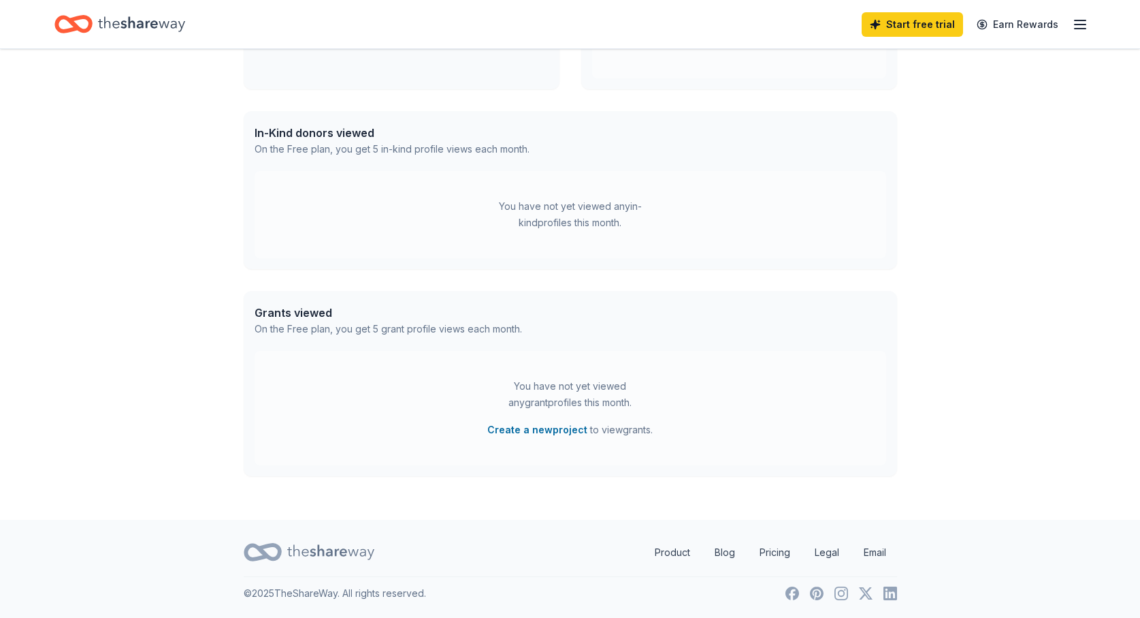
scroll to position [298, 0]
click at [935, 33] on link "Start free trial" at bounding box center [912, 24] width 101 height 25
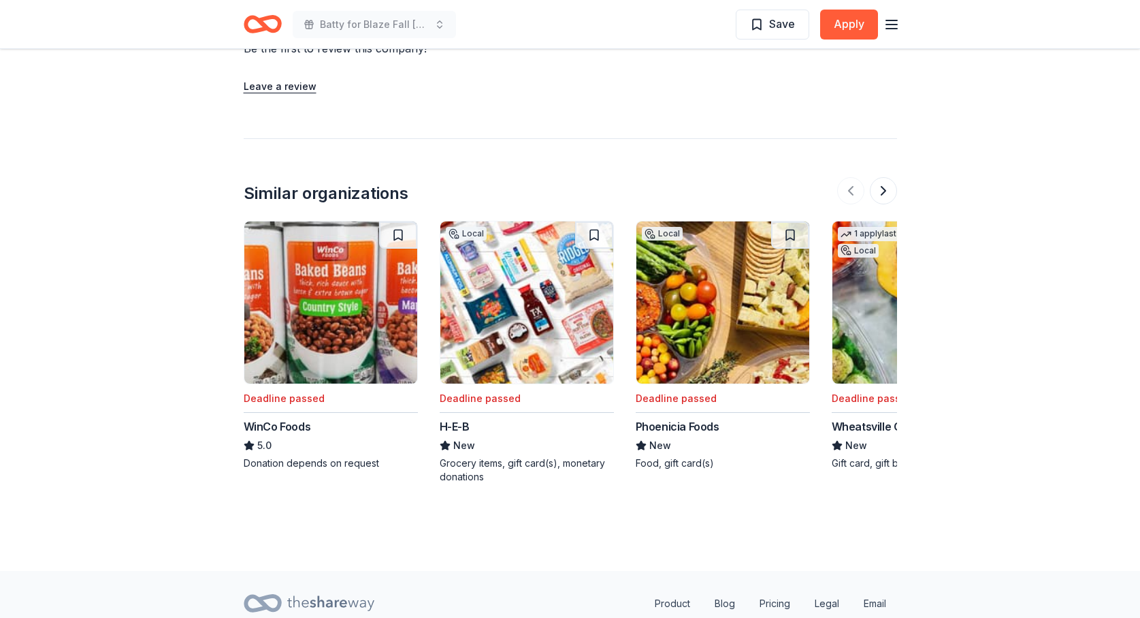
scroll to position [1363, 0]
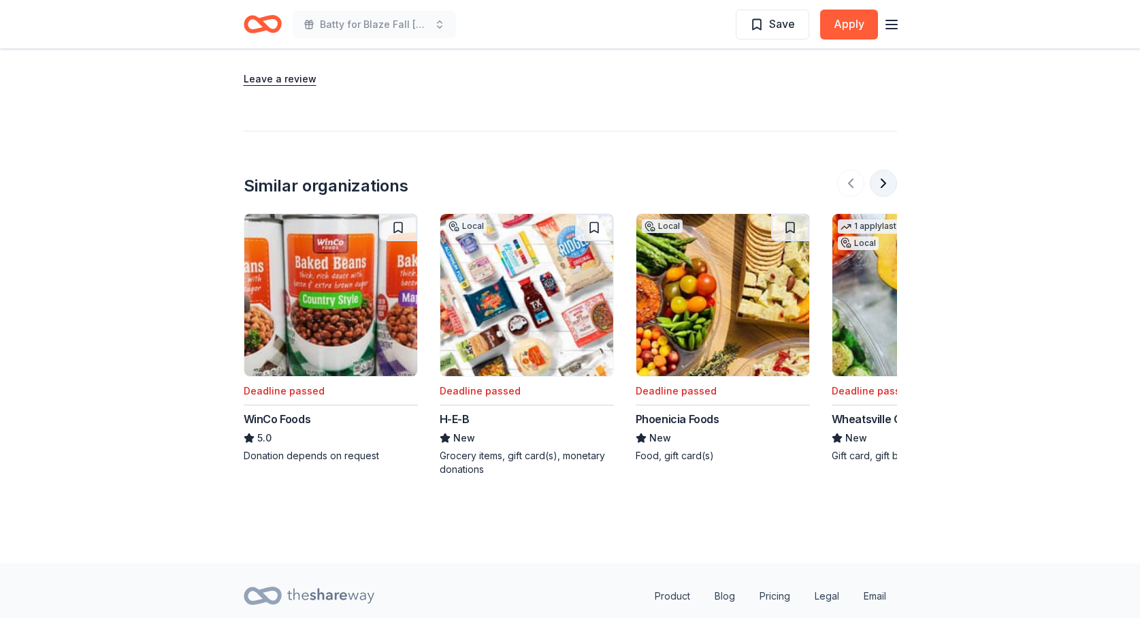
click at [887, 170] on button at bounding box center [883, 183] width 27 height 27
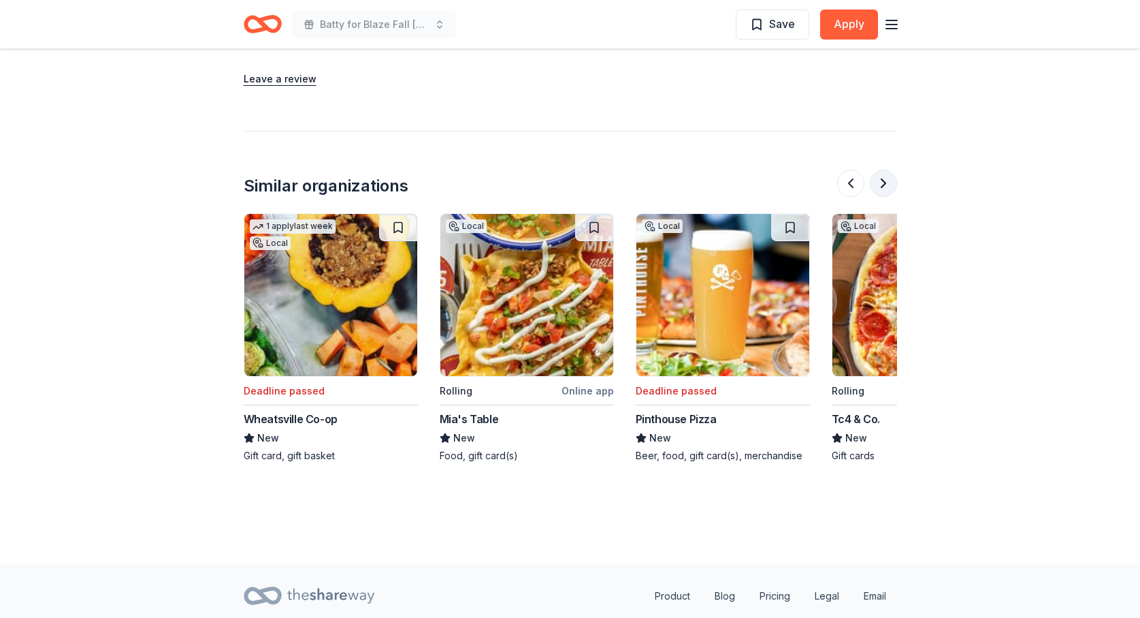
click at [887, 170] on button at bounding box center [883, 183] width 27 height 27
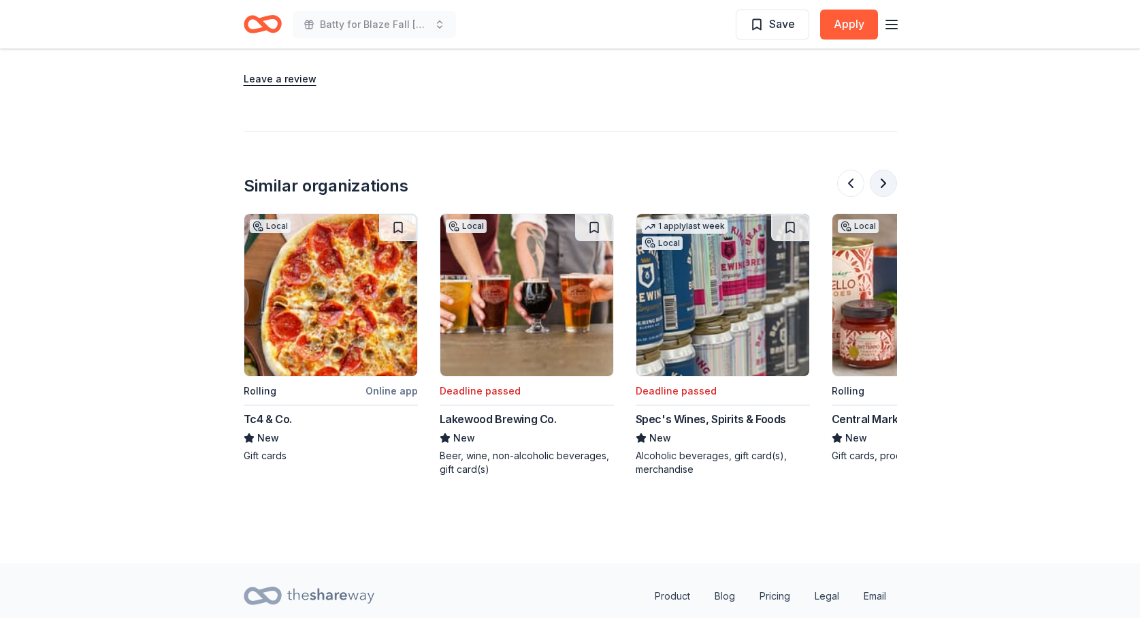
click at [887, 170] on button at bounding box center [883, 183] width 27 height 27
